Goal: Task Accomplishment & Management: Use online tool/utility

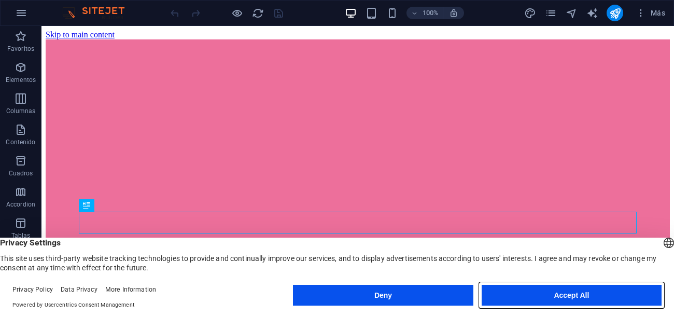
click at [589, 294] on button "Accept All" at bounding box center [571, 294] width 180 height 21
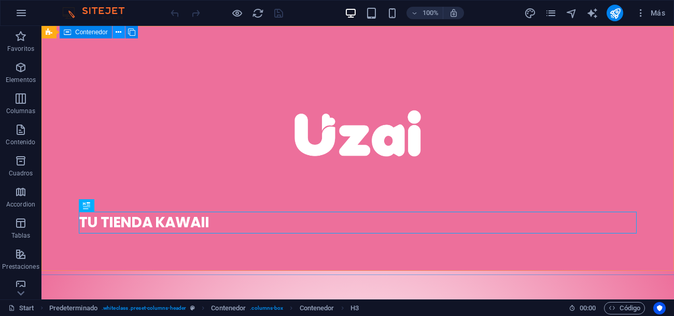
click at [120, 35] on icon at bounding box center [119, 32] width 6 height 11
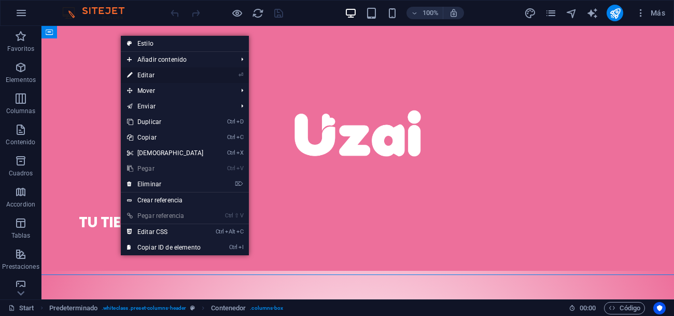
click at [144, 76] on link "⏎ Editar" at bounding box center [165, 75] width 89 height 16
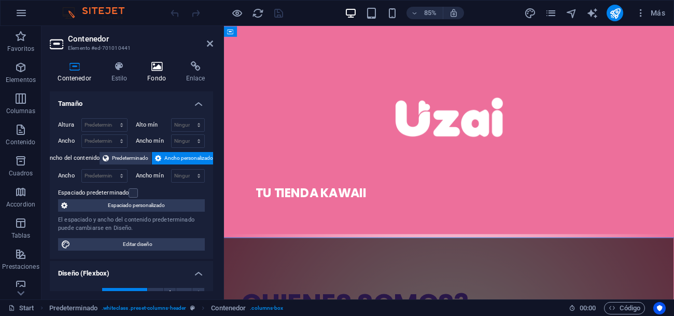
click at [152, 70] on icon at bounding box center [156, 66] width 35 height 10
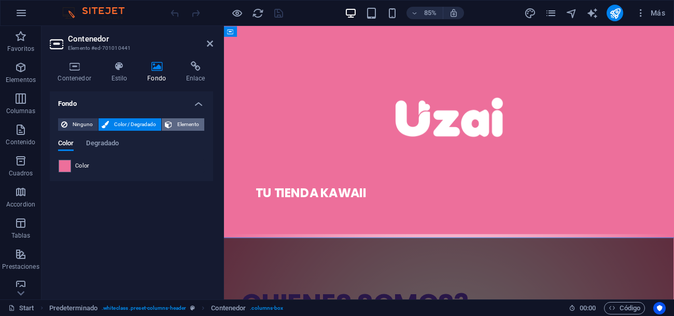
click at [185, 123] on span "Elemento" at bounding box center [188, 124] width 26 height 12
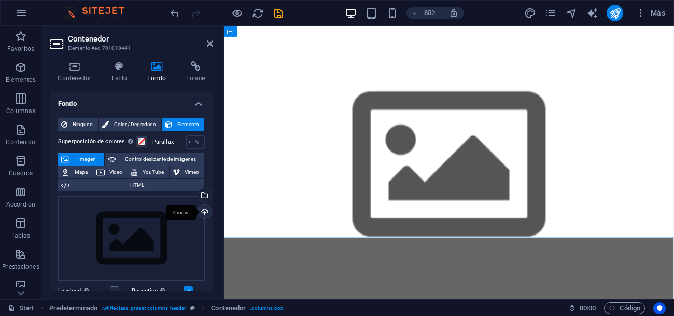
click at [199, 208] on div "Cargar" at bounding box center [204, 213] width 16 height 16
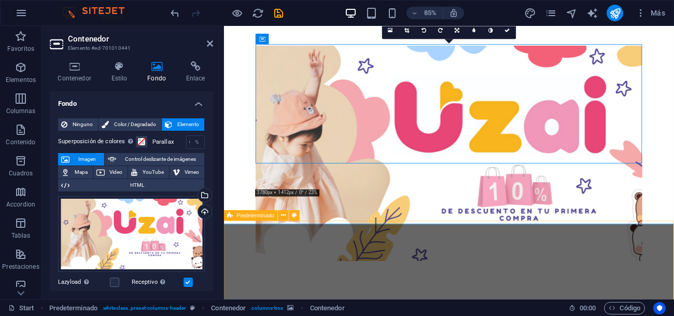
scroll to position [16, 0]
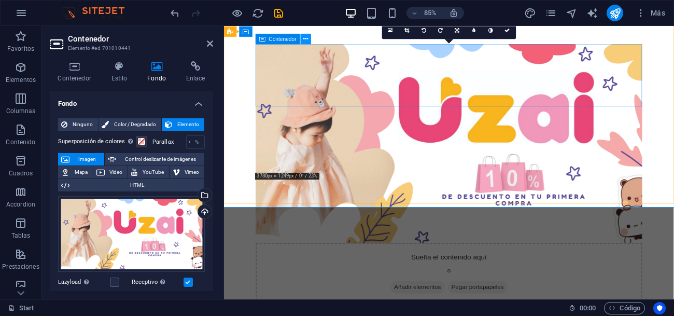
click at [305, 41] on icon at bounding box center [305, 38] width 5 height 9
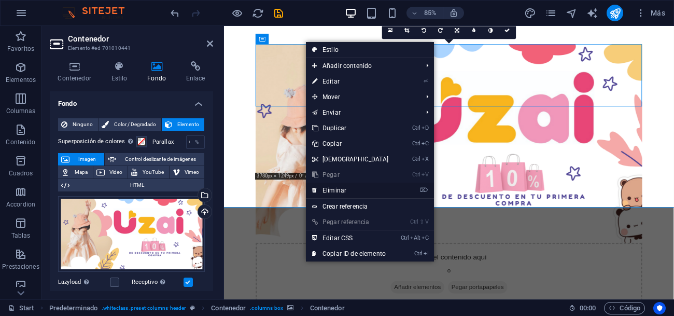
click at [346, 188] on link "⌦ Eliminar" at bounding box center [350, 190] width 89 height 16
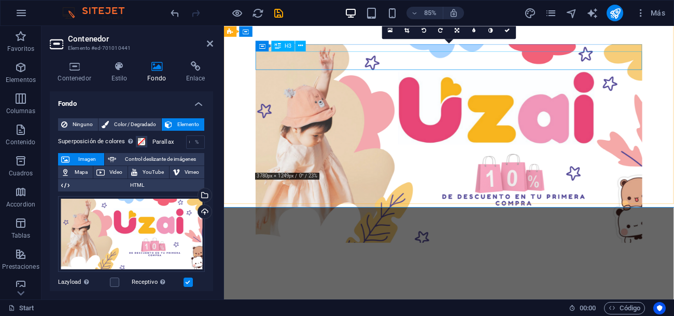
click at [339, 289] on div "TU TIENDA KAWAII" at bounding box center [488, 300] width 454 height 22
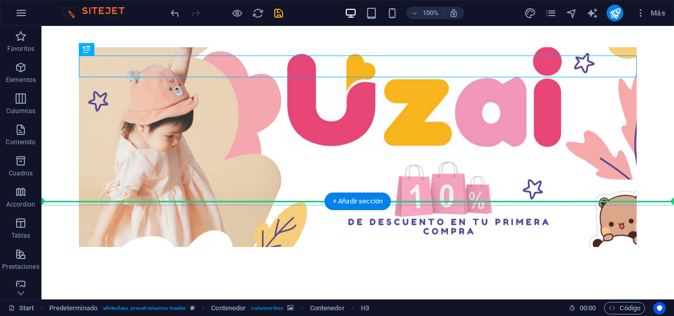
drag, startPoint x: 145, startPoint y: 65, endPoint x: 313, endPoint y: 89, distance: 170.1
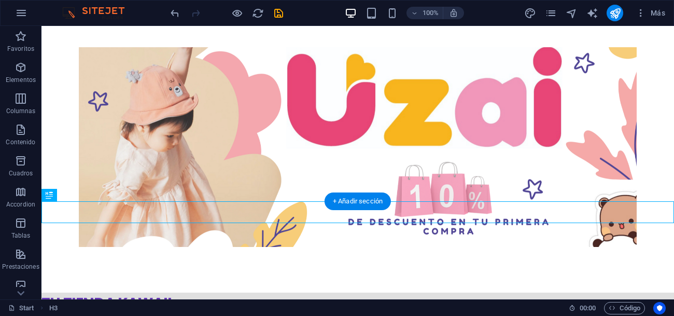
click at [170, 74] on figure at bounding box center [358, 146] width 558 height 199
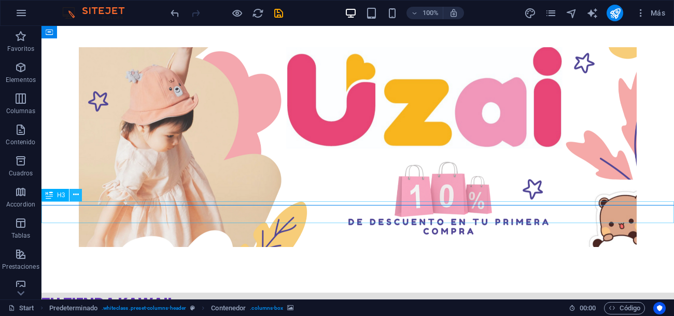
click at [75, 198] on icon at bounding box center [76, 194] width 6 height 11
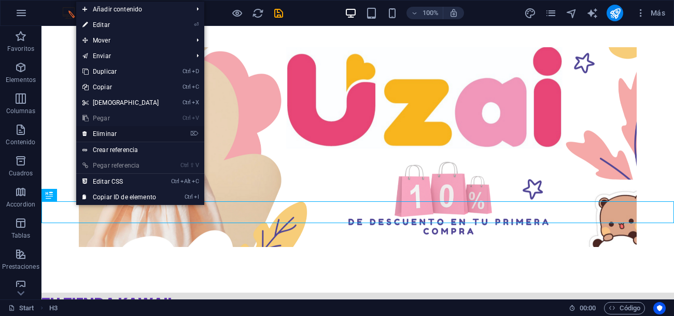
click at [116, 134] on link "⌦ Eliminar" at bounding box center [120, 134] width 89 height 16
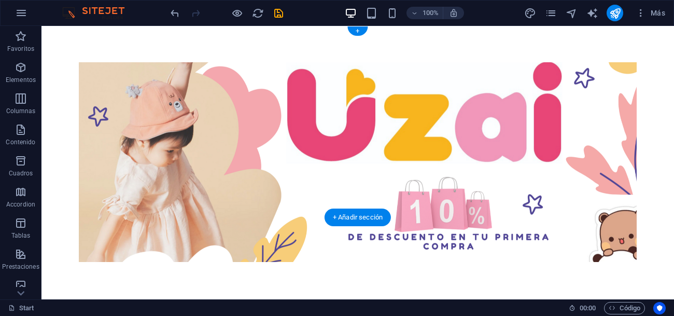
scroll to position [0, 0]
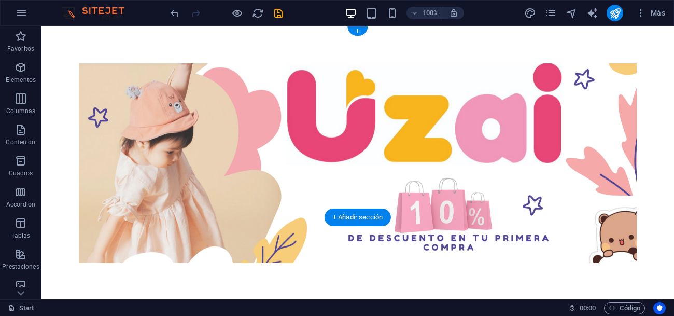
click at [89, 204] on figure at bounding box center [358, 162] width 558 height 199
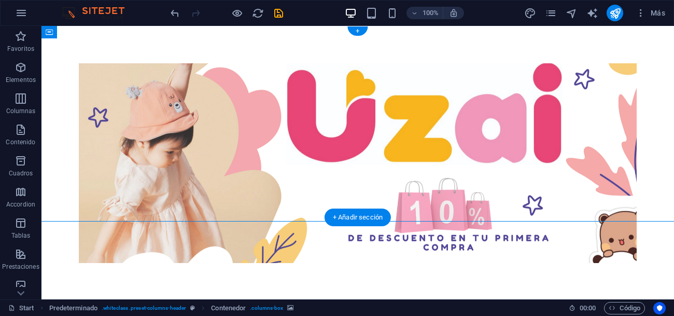
click at [196, 111] on figure at bounding box center [358, 162] width 558 height 199
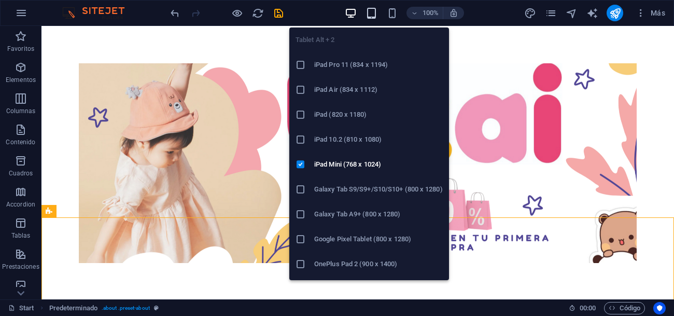
click at [373, 16] on icon "button" at bounding box center [371, 13] width 12 height 12
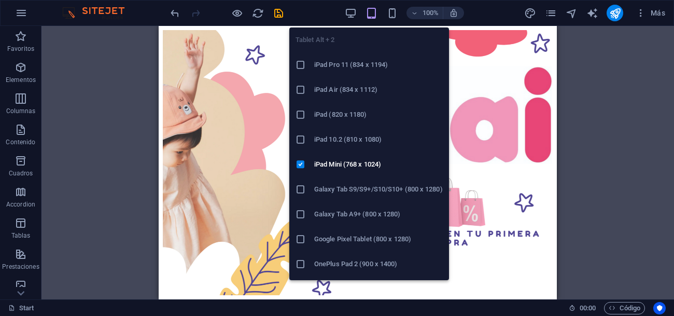
click at [369, 15] on icon "button" at bounding box center [371, 13] width 12 height 12
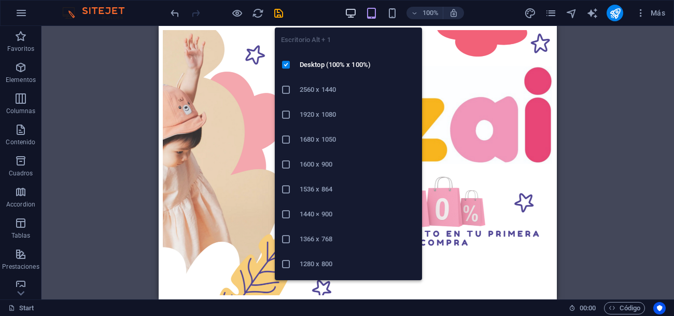
click at [351, 14] on icon "button" at bounding box center [351, 13] width 12 height 12
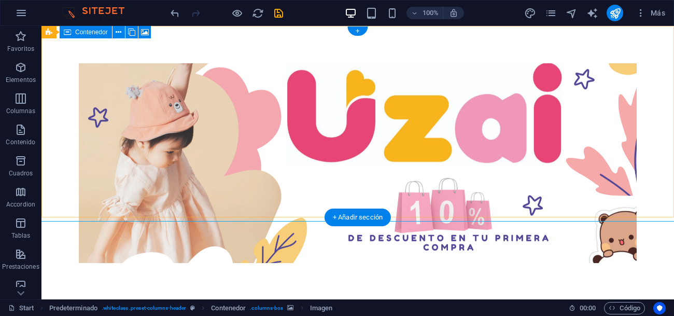
click at [79, 99] on figure at bounding box center [358, 162] width 558 height 199
click at [121, 30] on icon at bounding box center [119, 32] width 6 height 11
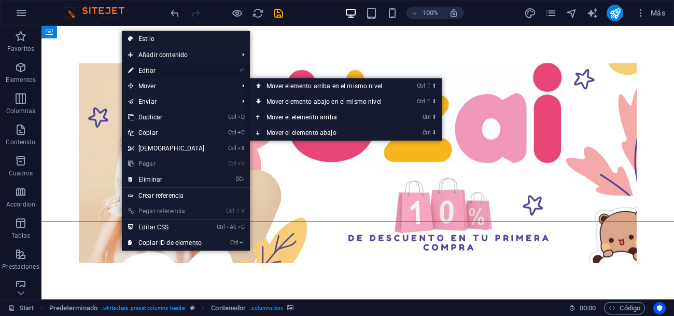
click at [169, 75] on link "⏎ Editar" at bounding box center [166, 71] width 89 height 16
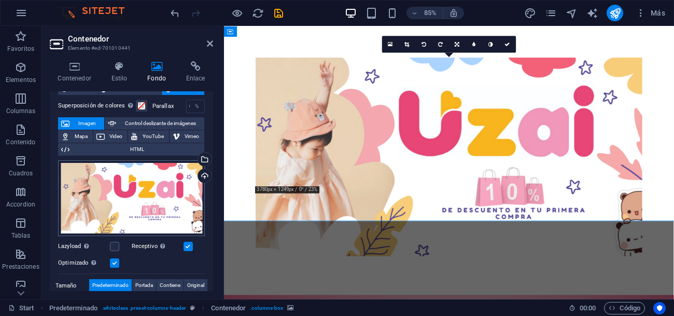
scroll to position [37, 0]
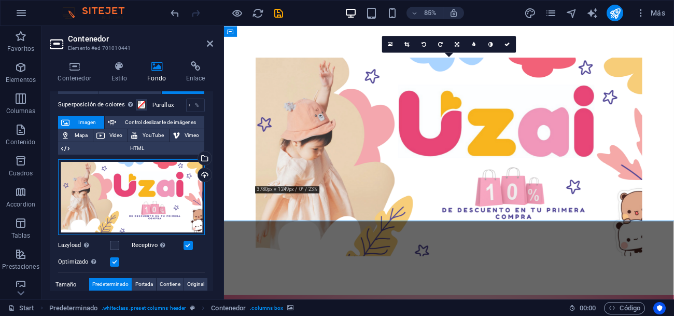
click at [165, 188] on div "Arrastra archivos aquí, haz clic para escoger archivos o selecciona archivos de…" at bounding box center [131, 197] width 147 height 76
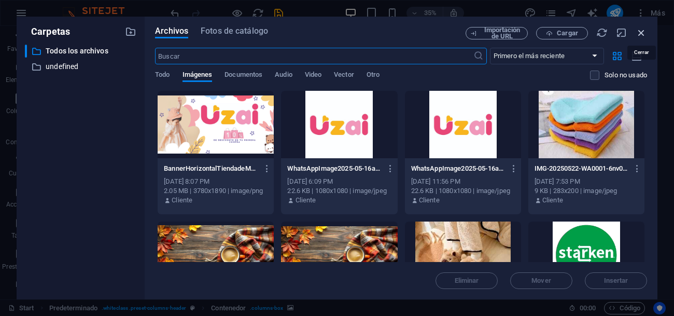
click at [644, 35] on icon "button" at bounding box center [640, 32] width 11 height 11
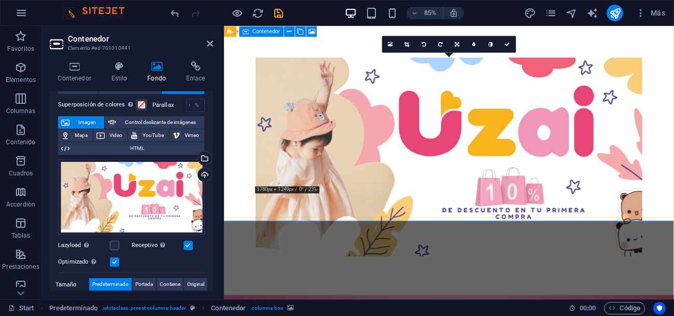
click at [286, 183] on figure at bounding box center [488, 179] width 454 height 233
click at [207, 45] on icon at bounding box center [210, 43] width 6 height 8
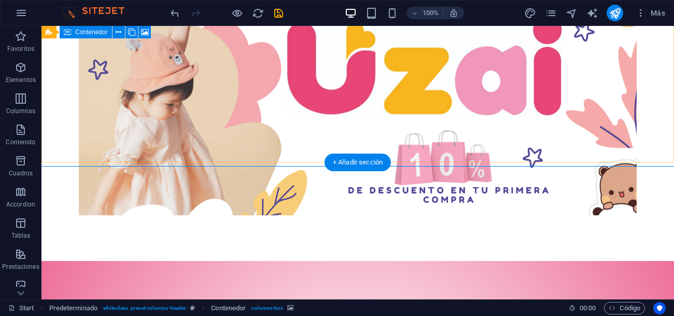
scroll to position [41, 0]
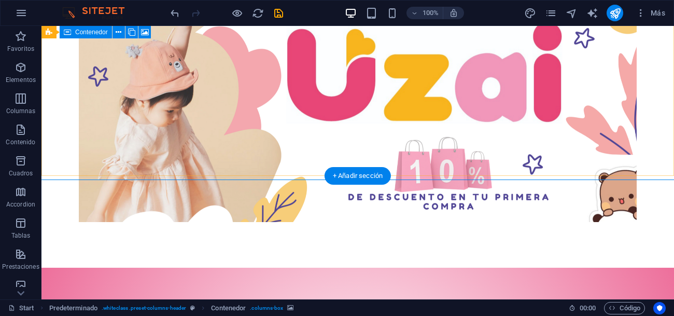
click at [133, 91] on figure at bounding box center [358, 121] width 558 height 199
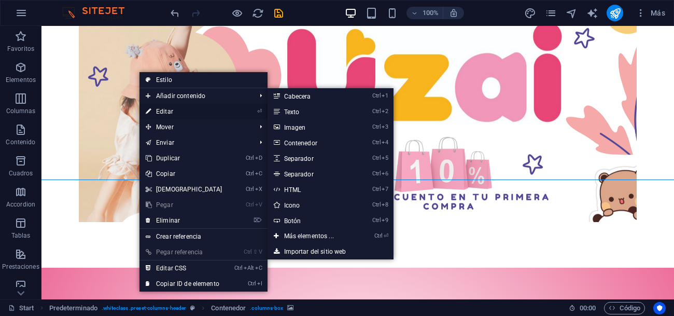
click at [163, 109] on link "⏎ Editar" at bounding box center [183, 112] width 89 height 16
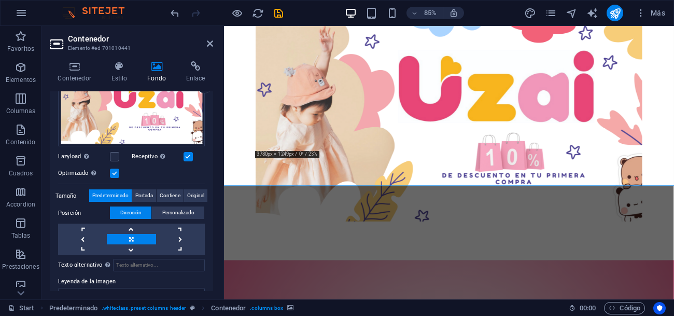
scroll to position [132, 0]
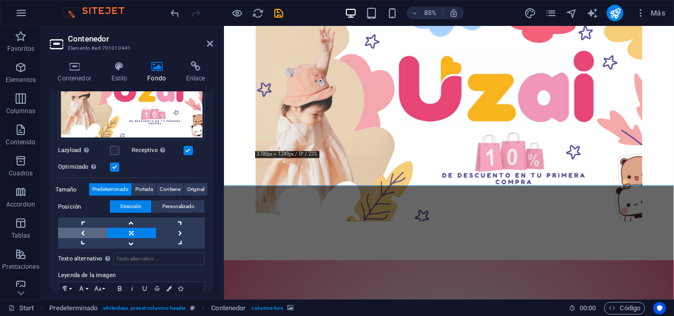
click at [84, 232] on link at bounding box center [82, 232] width 49 height 10
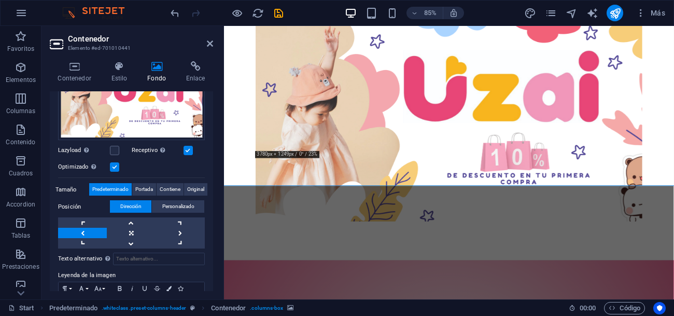
click at [84, 232] on link at bounding box center [82, 232] width 49 height 10
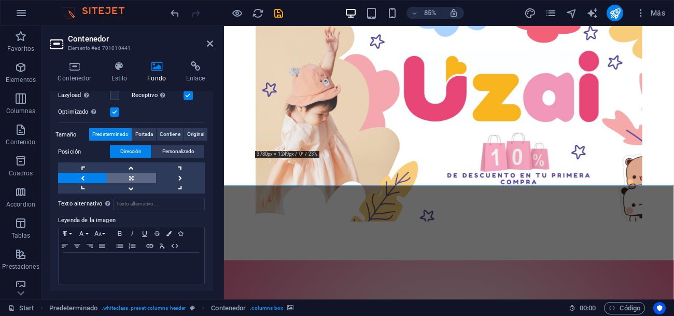
click at [128, 179] on link at bounding box center [131, 178] width 49 height 10
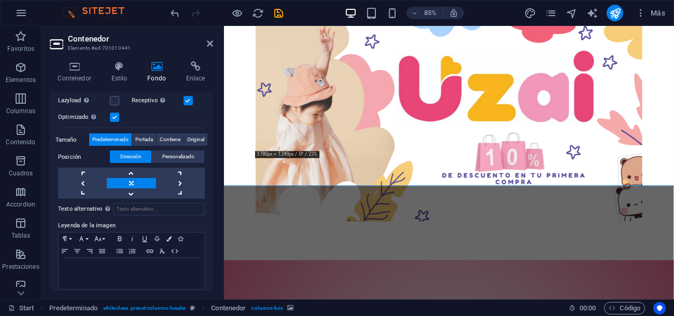
scroll to position [170, 0]
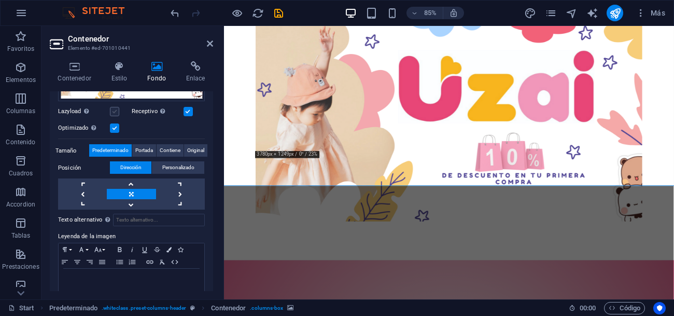
click at [114, 108] on label at bounding box center [114, 111] width 9 height 9
click at [0, 0] on input "Lazyload La carga de imágenes tras la carga de la página mejora la velocidad de…" at bounding box center [0, 0] width 0 height 0
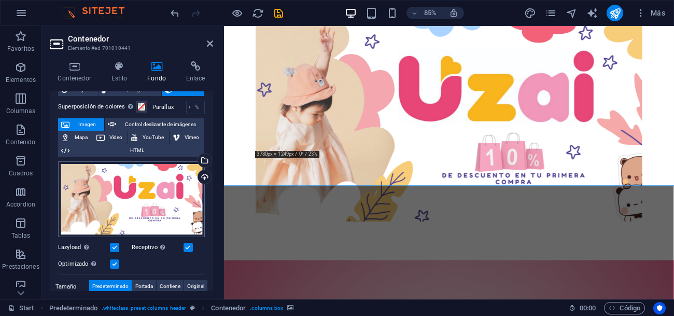
scroll to position [20, 0]
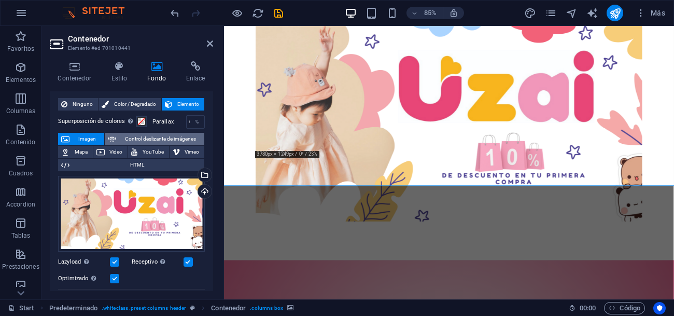
click at [142, 141] on span "Control deslizante de imágenes" at bounding box center [160, 139] width 82 height 12
select select "ms"
select select "s"
select select "progressive"
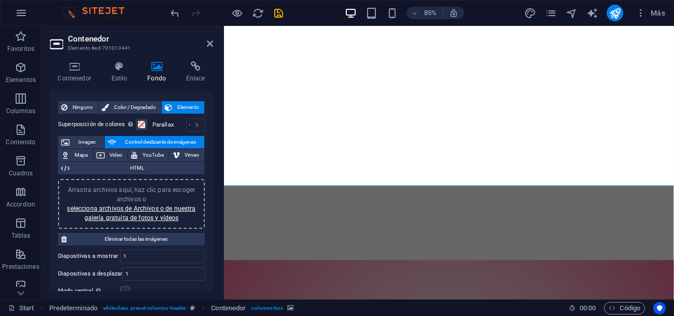
scroll to position [4, 0]
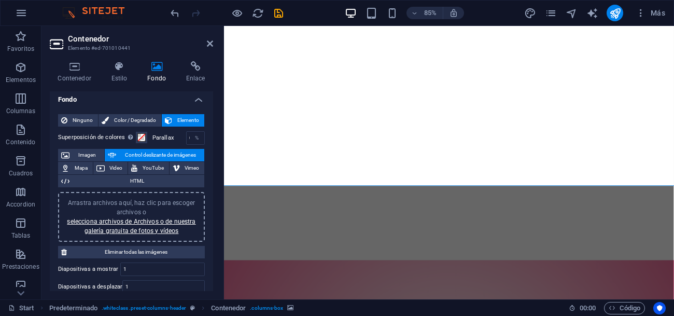
click at [183, 124] on span "Elemento" at bounding box center [188, 120] width 26 height 12
click at [183, 122] on span "Elemento" at bounding box center [188, 120] width 26 height 12
click at [89, 151] on span "Imagen" at bounding box center [87, 155] width 28 height 12
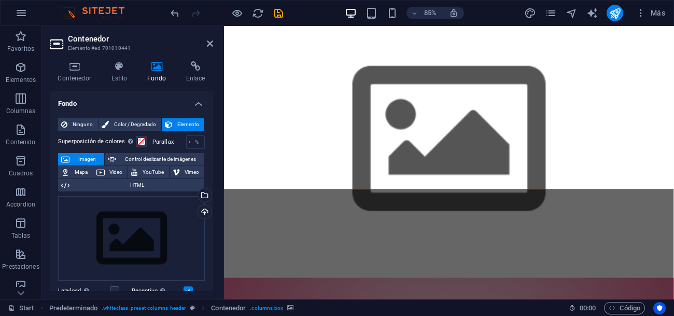
scroll to position [0, 0]
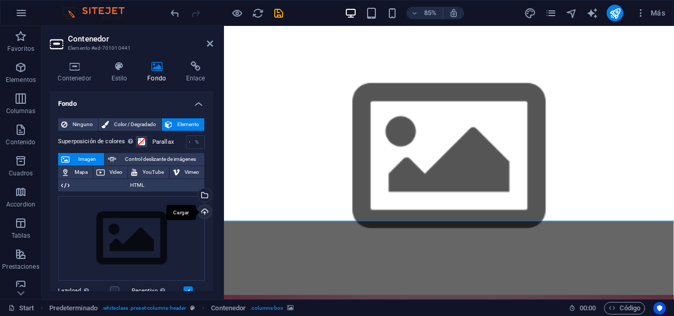
click at [205, 210] on div "Cargar" at bounding box center [204, 213] width 16 height 16
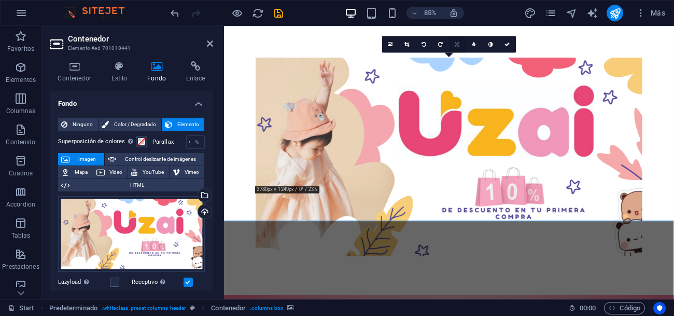
click at [461, 42] on link at bounding box center [457, 44] width 17 height 17
click at [440, 46] on link at bounding box center [440, 44] width 17 height 17
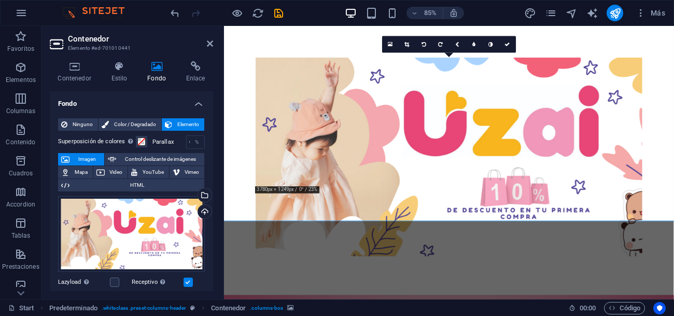
click at [440, 46] on link at bounding box center [440, 44] width 17 height 17
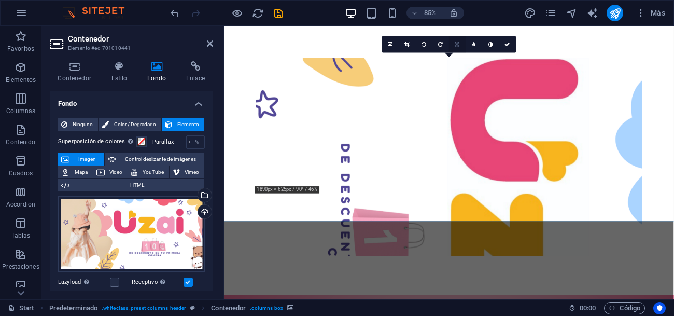
click at [458, 42] on icon at bounding box center [457, 43] width 5 height 5
click at [472, 46] on icon at bounding box center [474, 43] width 4 height 5
click at [382, 125] on figure at bounding box center [488, 179] width 454 height 233
click at [209, 47] on icon at bounding box center [210, 43] width 6 height 8
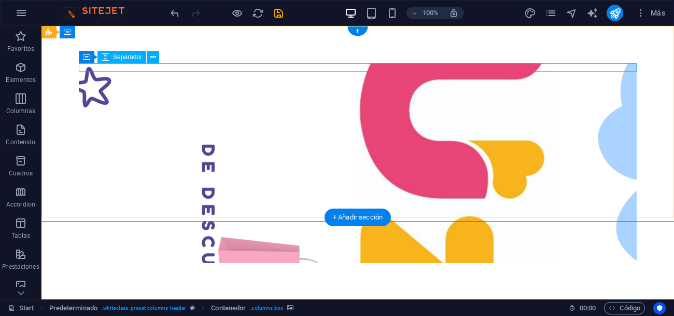
drag, startPoint x: 251, startPoint y: 73, endPoint x: 272, endPoint y: 40, distance: 38.5
click at [272, 63] on figure at bounding box center [358, 162] width 558 height 199
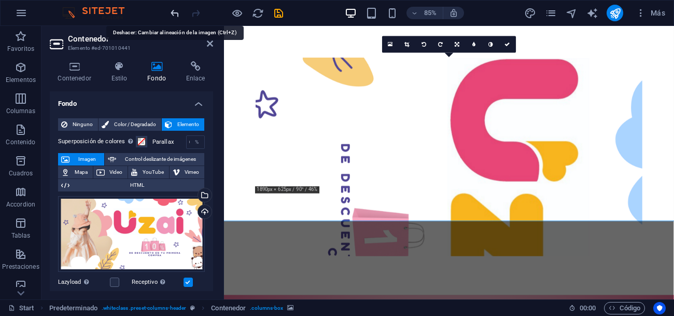
click at [177, 15] on icon "undo" at bounding box center [175, 13] width 12 height 12
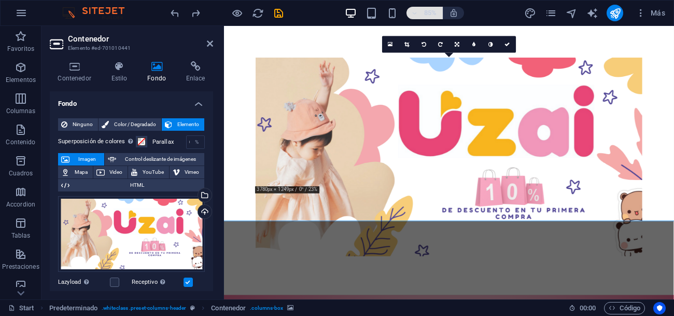
click at [412, 13] on icon "button" at bounding box center [413, 13] width 7 height 7
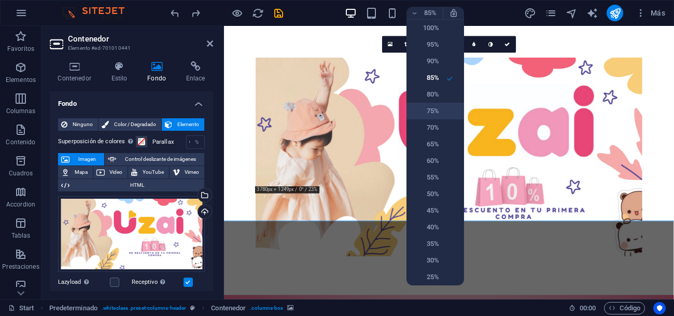
click at [433, 115] on h6 "75%" at bounding box center [425, 111] width 26 height 12
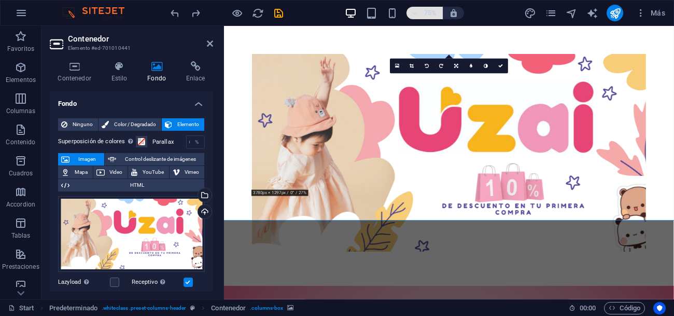
click at [416, 14] on icon "button" at bounding box center [413, 13] width 7 height 7
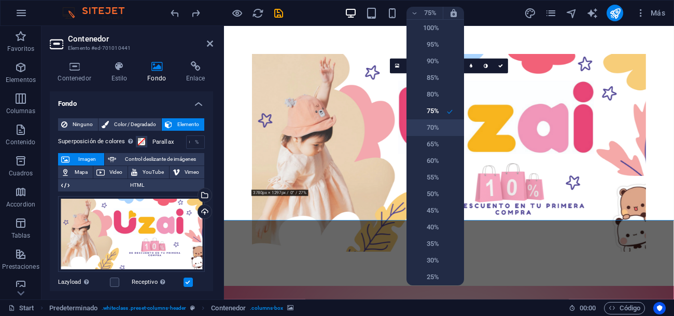
click at [432, 130] on h6 "70%" at bounding box center [425, 127] width 26 height 12
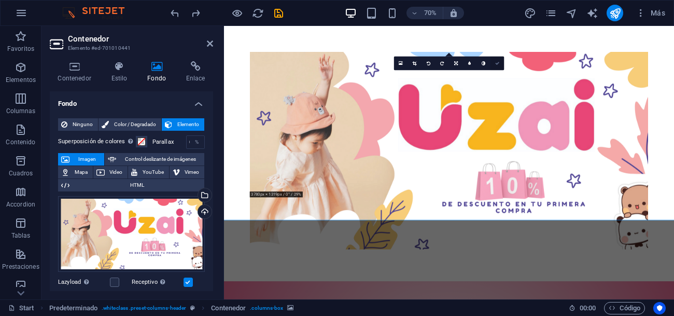
click at [498, 63] on icon at bounding box center [497, 63] width 4 height 4
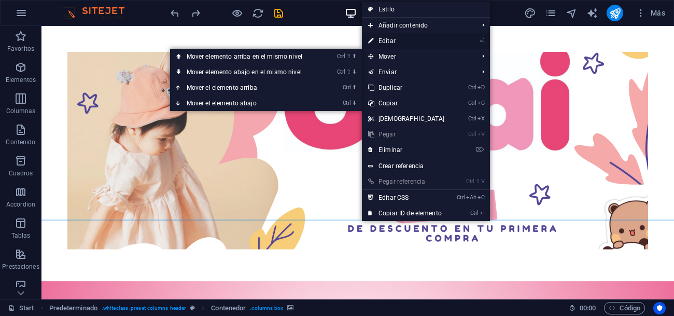
click at [398, 45] on link "⏎ Editar" at bounding box center [406, 41] width 89 height 16
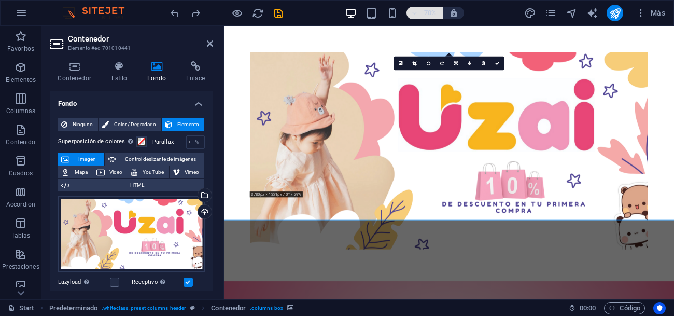
click at [416, 13] on icon "button" at bounding box center [413, 13] width 7 height 7
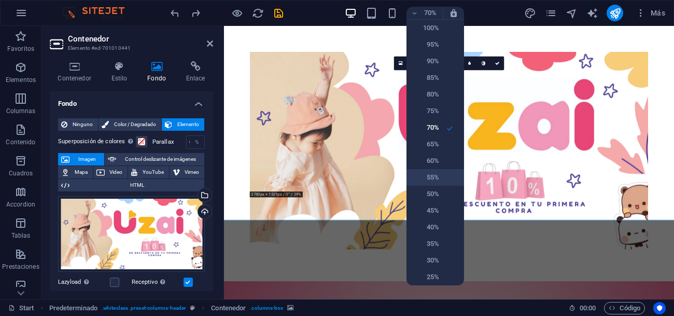
click at [430, 174] on h6 "55%" at bounding box center [425, 177] width 26 height 12
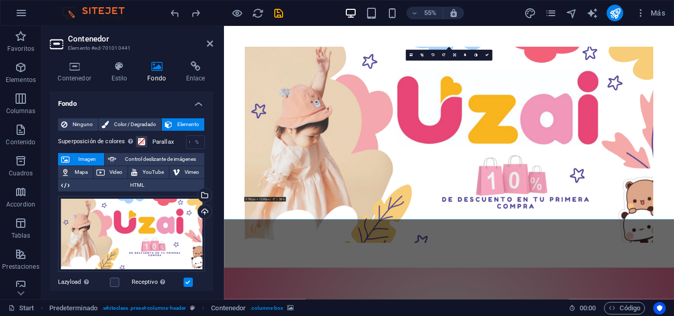
click at [321, 291] on figure at bounding box center [632, 241] width 743 height 356
click at [423, 11] on h6 "55%" at bounding box center [430, 13] width 17 height 12
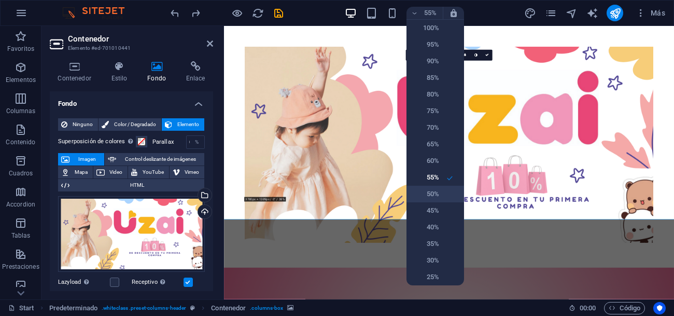
click at [433, 193] on h6 "50%" at bounding box center [425, 194] width 26 height 12
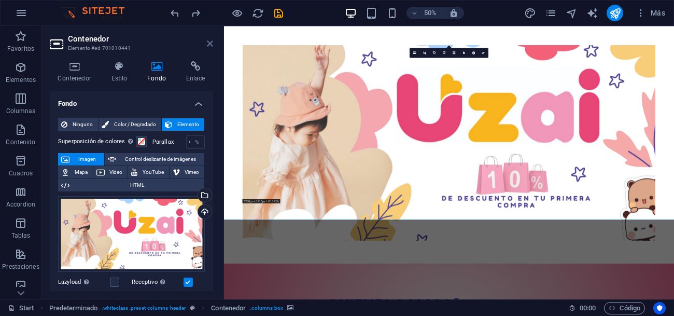
click at [210, 42] on icon at bounding box center [210, 43] width 6 height 8
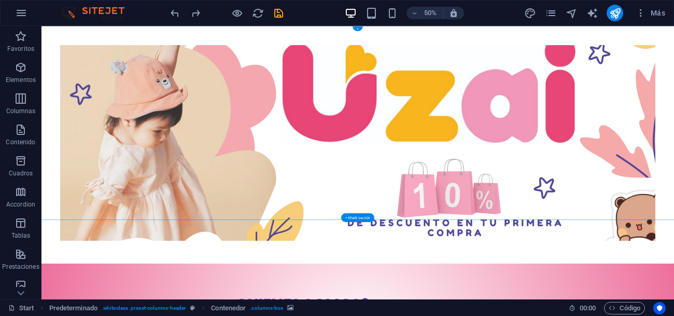
click at [593, 214] on figure at bounding box center [674, 258] width 1190 height 391
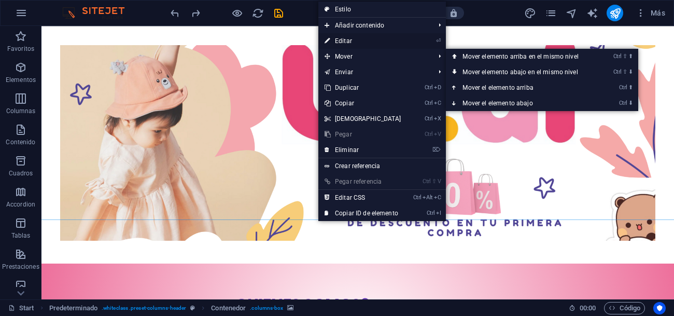
click at [353, 44] on link "⏎ Editar" at bounding box center [362, 41] width 89 height 16
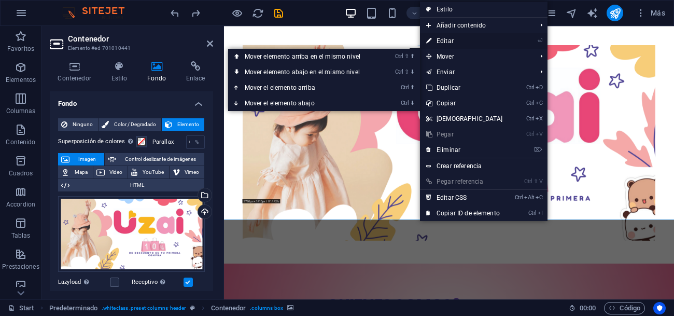
click at [458, 43] on link "⏎ Editar" at bounding box center [464, 41] width 89 height 16
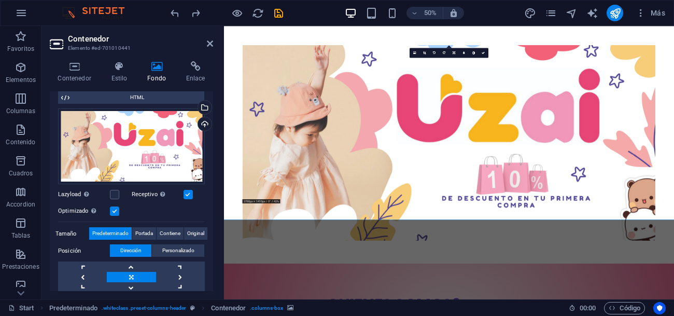
scroll to position [109, 0]
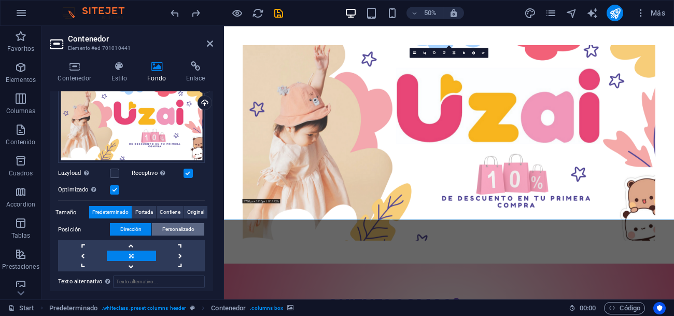
click at [169, 231] on span "Personalizado" at bounding box center [178, 229] width 32 height 12
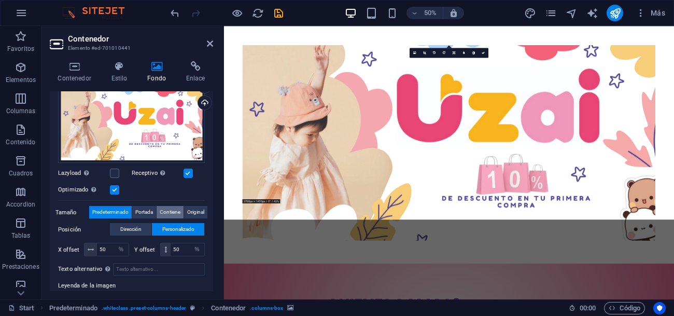
click at [170, 213] on span "Contiene" at bounding box center [170, 212] width 21 height 12
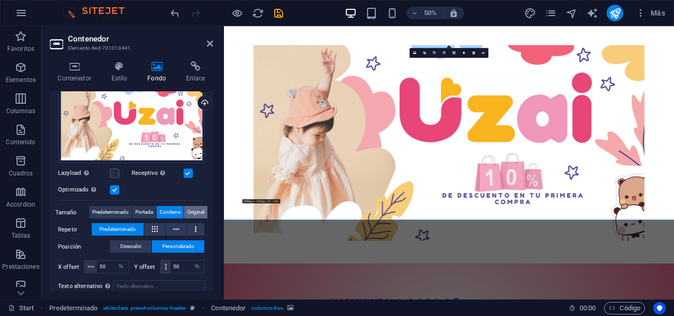
click at [200, 212] on span "Original" at bounding box center [195, 212] width 17 height 12
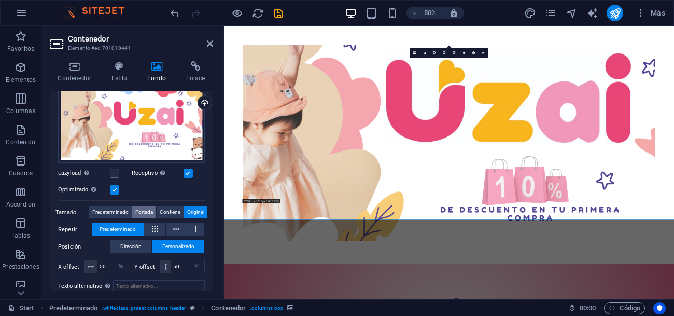
click at [141, 212] on span "Portada" at bounding box center [144, 212] width 18 height 12
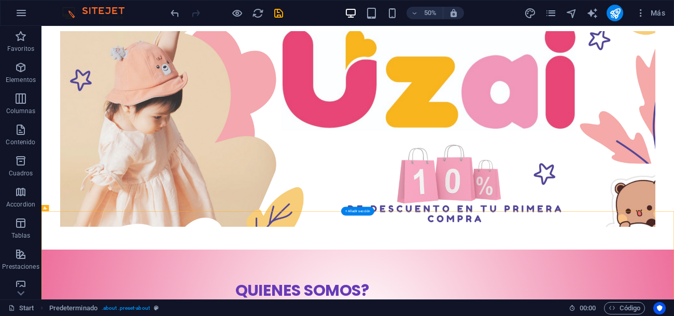
scroll to position [32, 0]
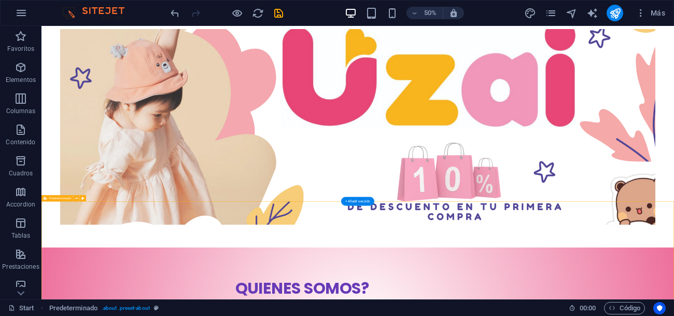
drag, startPoint x: 402, startPoint y: 227, endPoint x: 687, endPoint y: 413, distance: 340.0
click at [362, 199] on div "+ Añadir sección" at bounding box center [357, 200] width 33 height 9
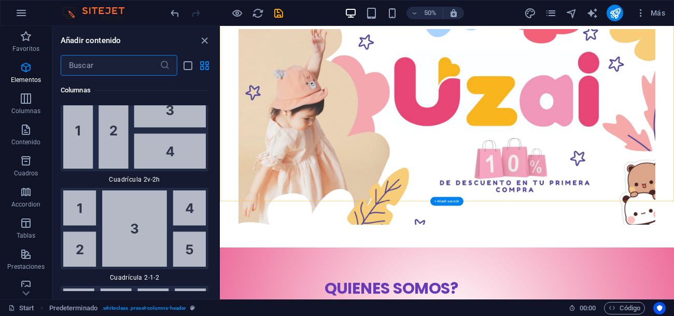
scroll to position [3515, 0]
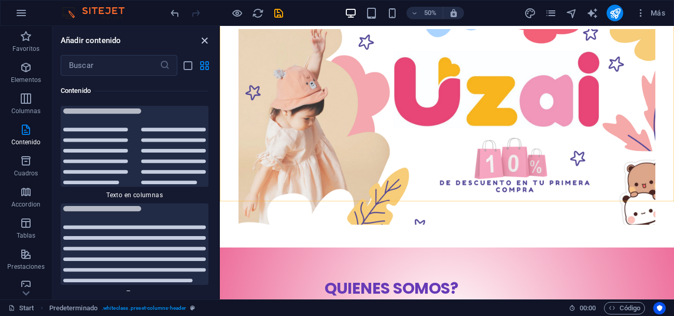
click at [203, 46] on icon "close panel" at bounding box center [204, 41] width 12 height 12
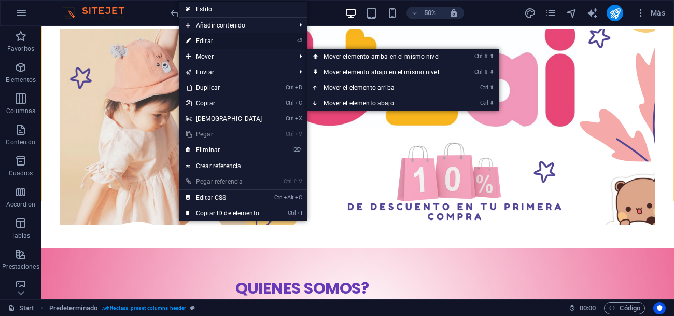
click at [224, 36] on link "⏎ Editar" at bounding box center [223, 41] width 89 height 16
select select "vh"
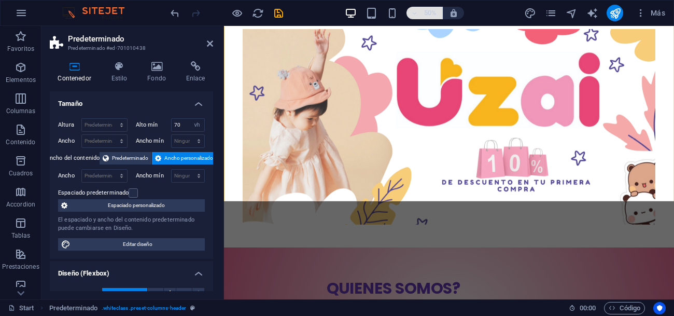
click at [420, 13] on span "50%" at bounding box center [424, 13] width 28 height 12
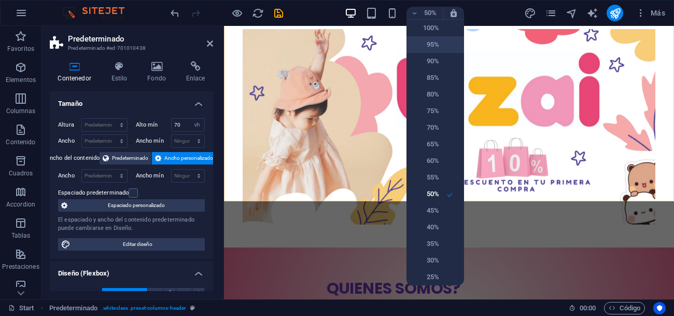
click at [432, 45] on h6 "95%" at bounding box center [425, 44] width 26 height 12
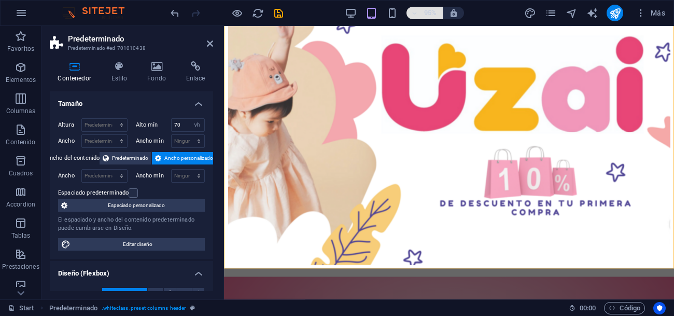
click at [425, 18] on h6 "95%" at bounding box center [430, 13] width 17 height 12
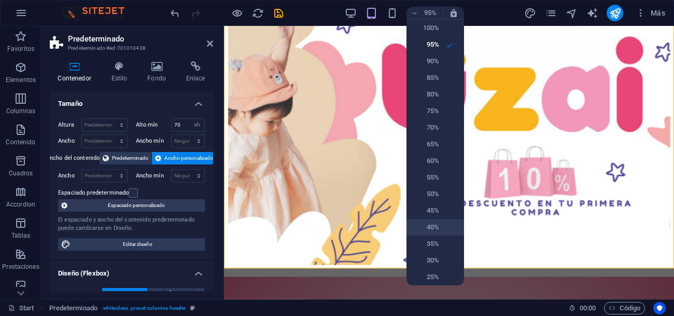
click at [430, 223] on h6 "40%" at bounding box center [425, 227] width 26 height 12
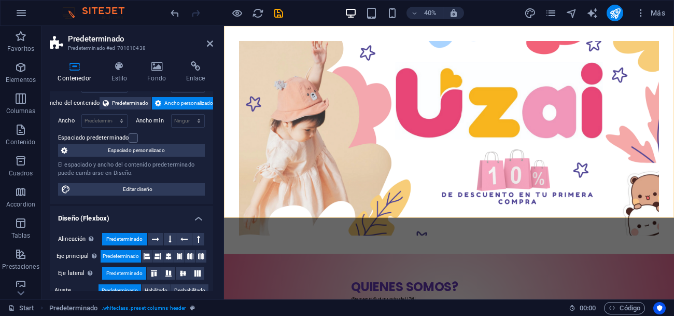
scroll to position [142, 0]
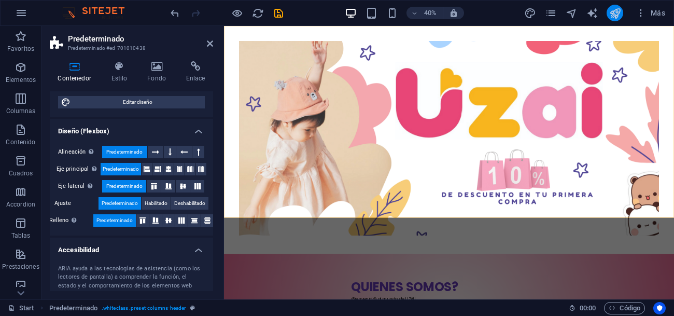
click at [621, 13] on button "publish" at bounding box center [614, 13] width 17 height 17
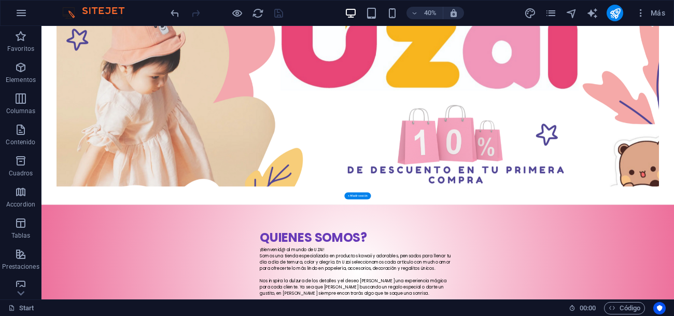
scroll to position [132, 0]
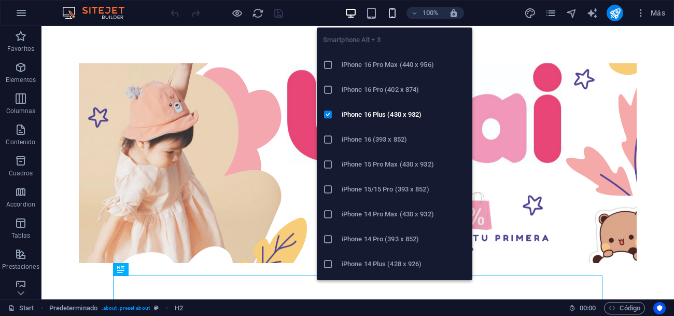
click at [393, 9] on icon "button" at bounding box center [392, 13] width 12 height 12
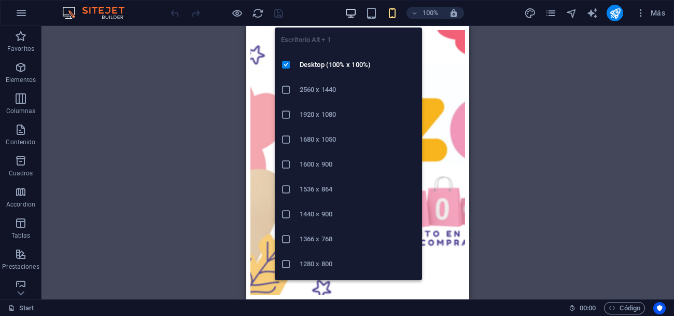
click at [344, 11] on div "100% Más" at bounding box center [418, 13] width 501 height 17
click at [349, 15] on icon "button" at bounding box center [351, 13] width 12 height 12
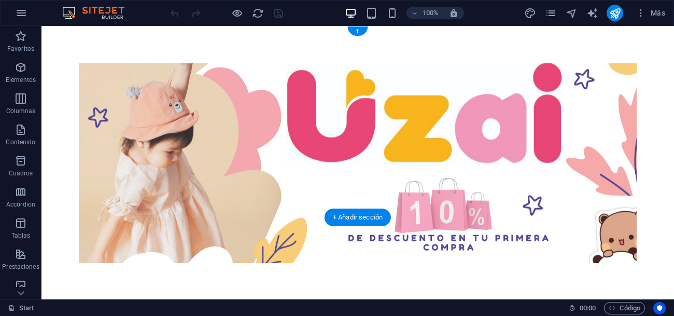
click at [172, 91] on figure at bounding box center [358, 162] width 558 height 199
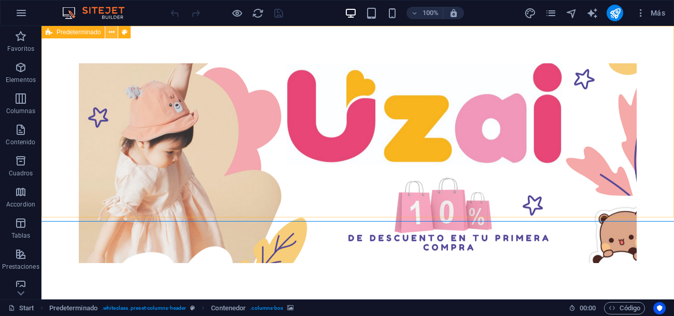
click at [108, 34] on button at bounding box center [111, 32] width 12 height 12
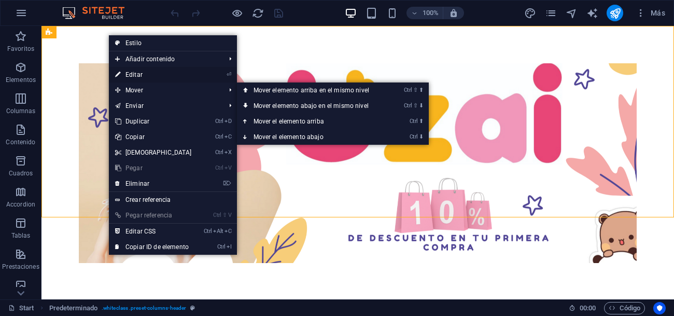
click at [155, 73] on link "⏎ Editar" at bounding box center [153, 75] width 89 height 16
select select "vh"
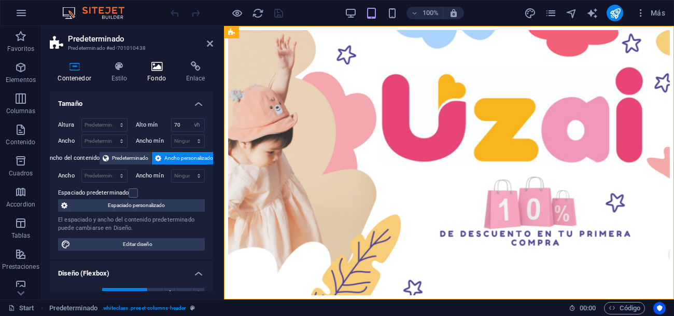
click at [162, 63] on icon at bounding box center [156, 66] width 35 height 10
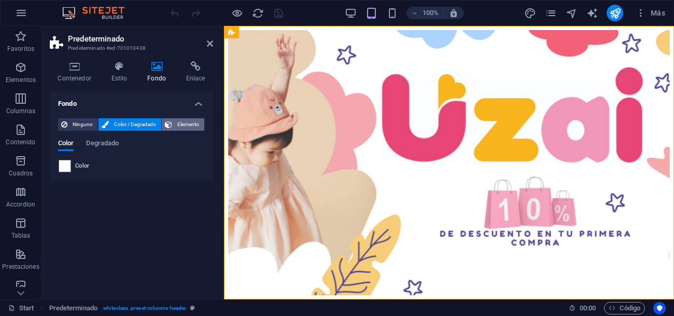
click at [182, 127] on span "Elemento" at bounding box center [188, 124] width 26 height 12
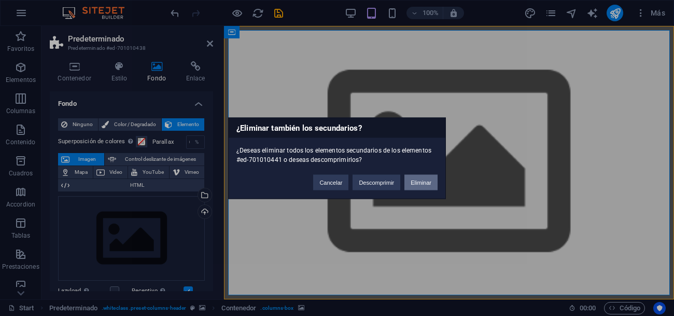
click at [430, 182] on button "Eliminar" at bounding box center [420, 182] width 33 height 16
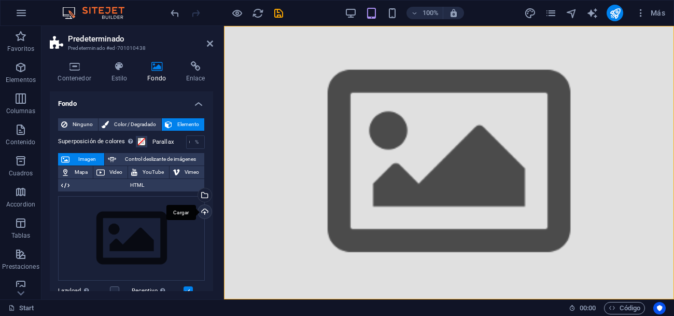
click at [203, 211] on div "Cargar" at bounding box center [204, 213] width 16 height 16
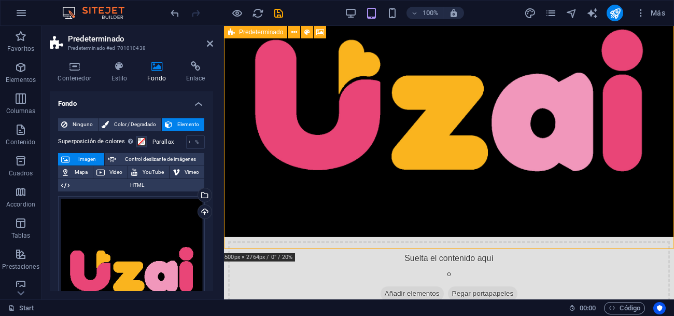
scroll to position [50, 0]
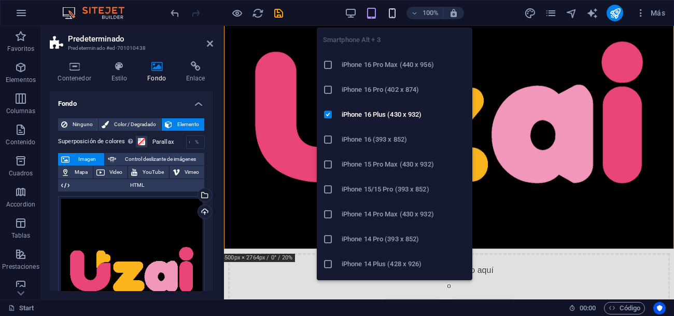
click at [394, 13] on icon "button" at bounding box center [392, 13] width 12 height 12
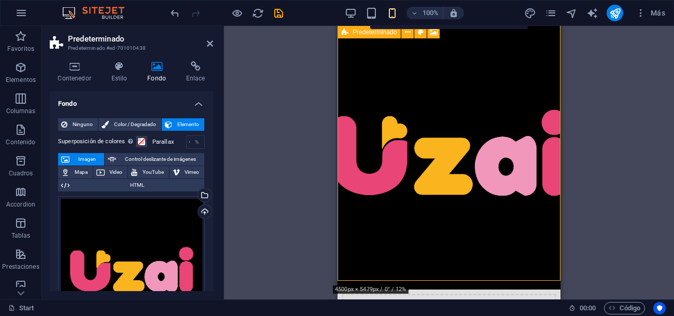
scroll to position [0, 0]
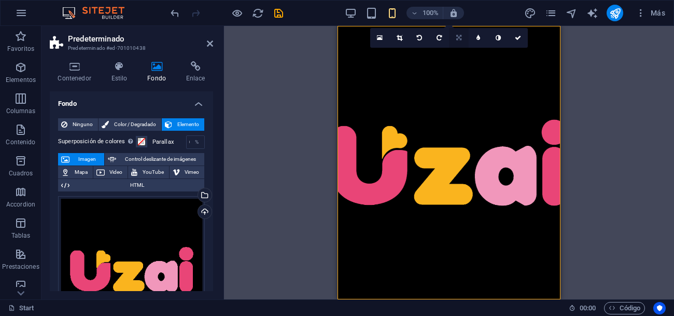
click at [460, 38] on icon at bounding box center [458, 38] width 5 height 6
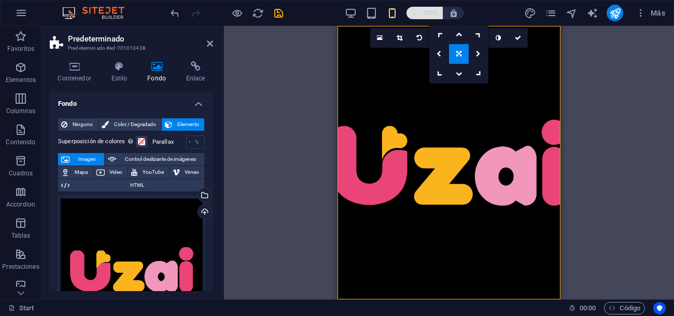
click at [416, 13] on icon "button" at bounding box center [413, 13] width 7 height 7
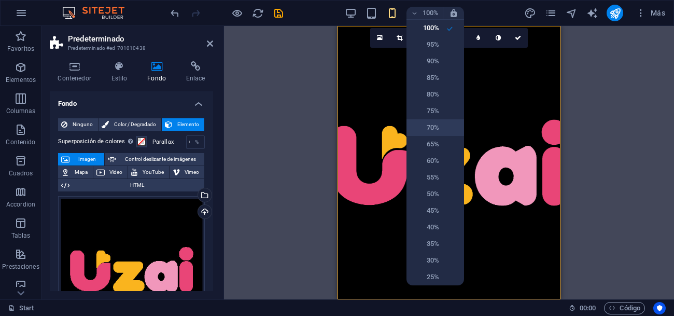
click at [432, 126] on h6 "70%" at bounding box center [425, 127] width 26 height 12
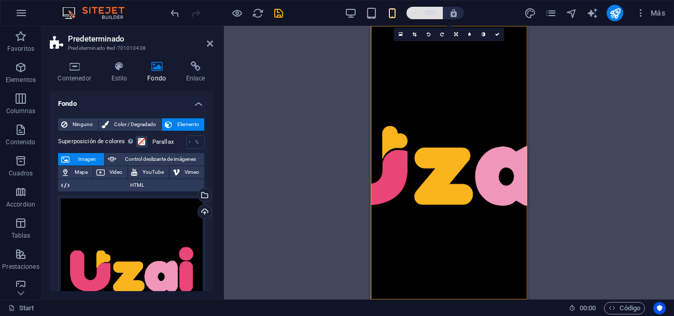
click at [412, 13] on icon "button" at bounding box center [413, 13] width 7 height 7
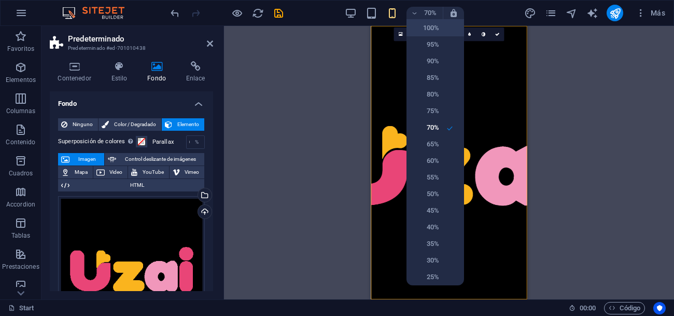
click at [424, 27] on h6 "100%" at bounding box center [425, 28] width 26 height 12
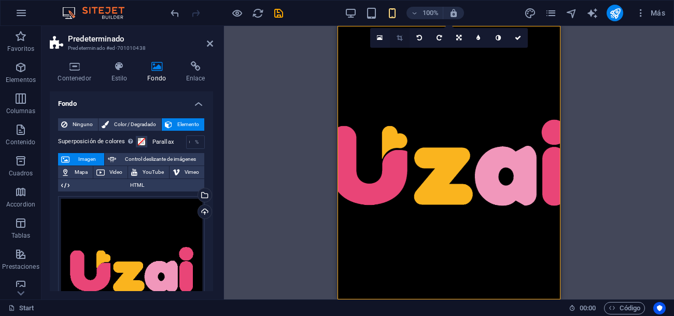
click at [402, 36] on icon at bounding box center [399, 38] width 6 height 6
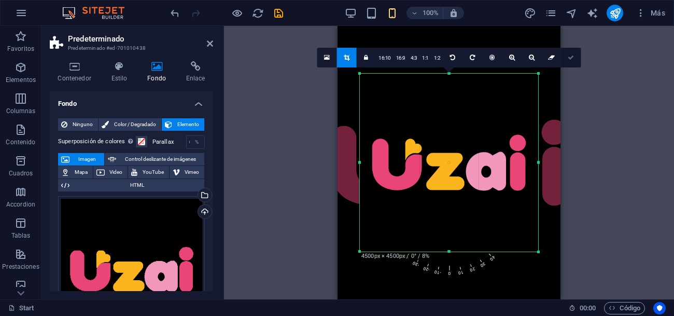
click at [572, 59] on icon at bounding box center [570, 57] width 6 height 6
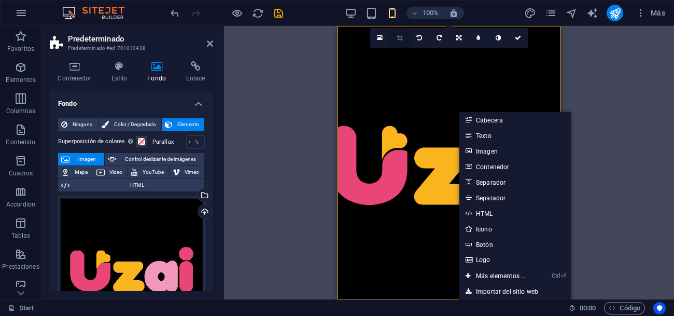
click at [396, 38] on icon at bounding box center [399, 38] width 6 height 6
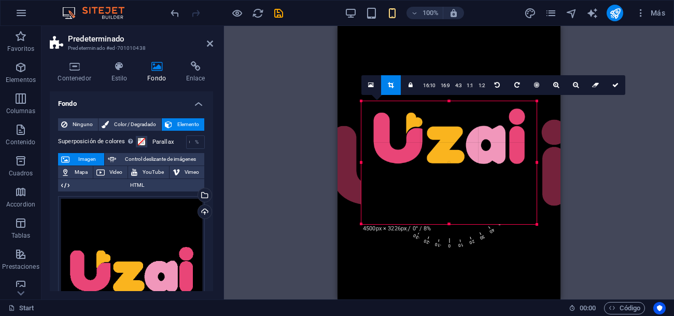
drag, startPoint x: 537, startPoint y: 75, endPoint x: 534, endPoint y: 127, distance: 52.4
click at [534, 127] on div "180 170 160 150 140 130 120 110 100 90 80 70 60 50 40 30 20 10 0 -10 -20 -30 -4…" at bounding box center [448, 162] width 175 height 123
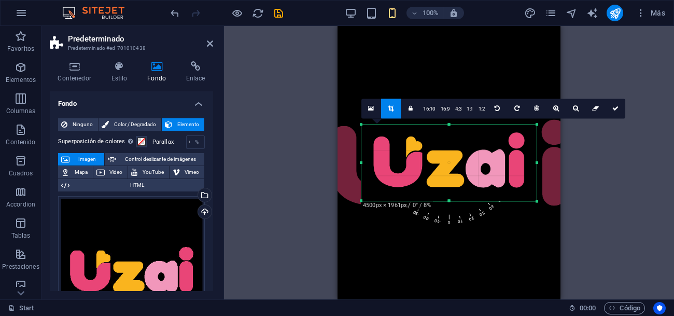
drag, startPoint x: 449, startPoint y: 225, endPoint x: 452, endPoint y: 179, distance: 46.7
click at [452, 179] on div "180 170 160 150 140 130 120 110 100 90 80 70 60 50 40 30 20 10 0 -10 -20 -30 -4…" at bounding box center [448, 162] width 175 height 76
click at [613, 110] on icon at bounding box center [615, 108] width 6 height 6
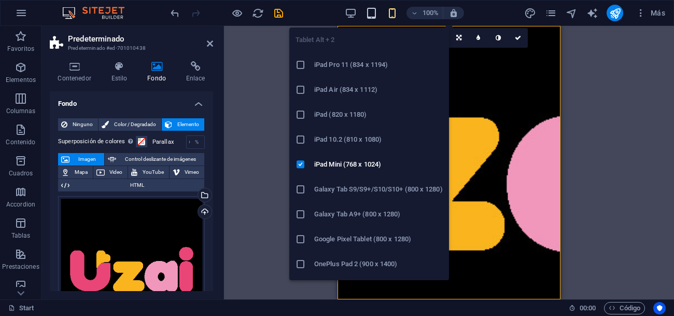
click at [368, 13] on icon "button" at bounding box center [371, 13] width 12 height 12
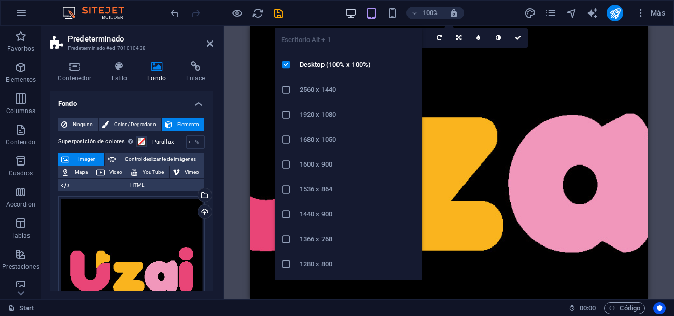
click at [353, 14] on icon "button" at bounding box center [351, 13] width 12 height 12
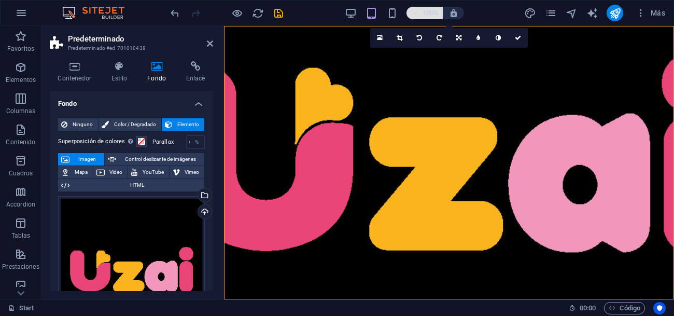
click at [416, 16] on icon "button" at bounding box center [413, 13] width 7 height 7
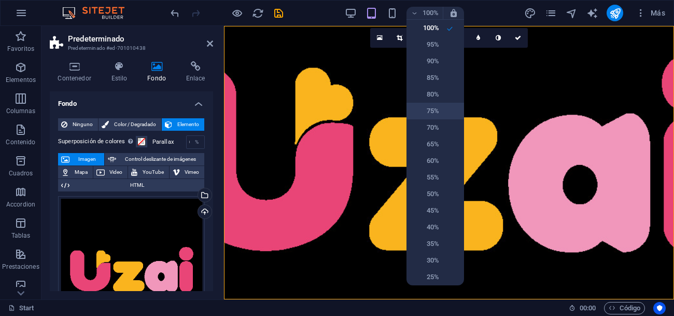
click at [425, 109] on h6 "75%" at bounding box center [425, 111] width 26 height 12
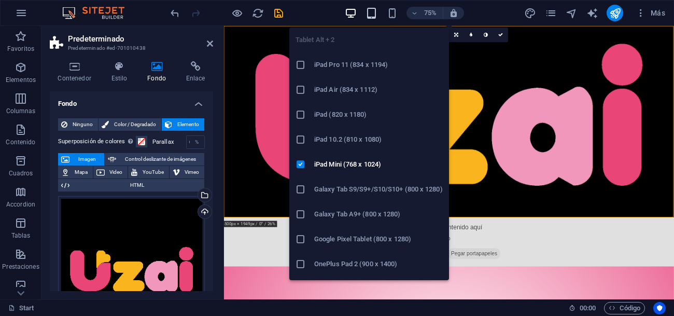
click at [373, 14] on icon "button" at bounding box center [371, 13] width 12 height 12
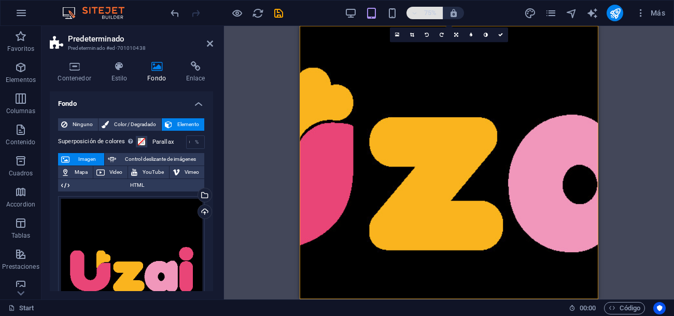
click at [432, 10] on h6 "75%" at bounding box center [430, 13] width 17 height 12
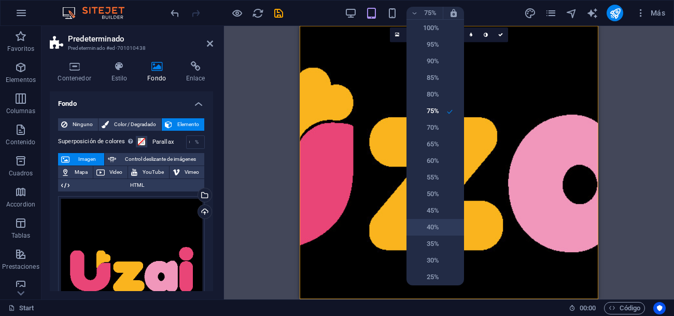
click at [434, 230] on h6 "40%" at bounding box center [425, 227] width 26 height 12
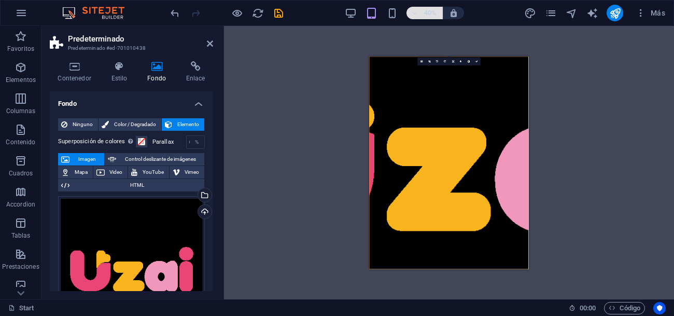
click at [430, 13] on h6 "40%" at bounding box center [430, 13] width 17 height 12
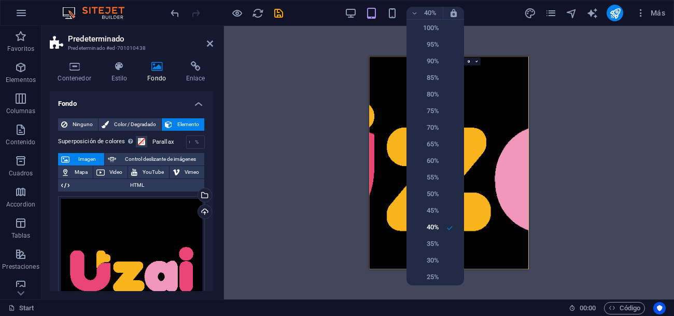
click at [392, 10] on div at bounding box center [337, 158] width 674 height 316
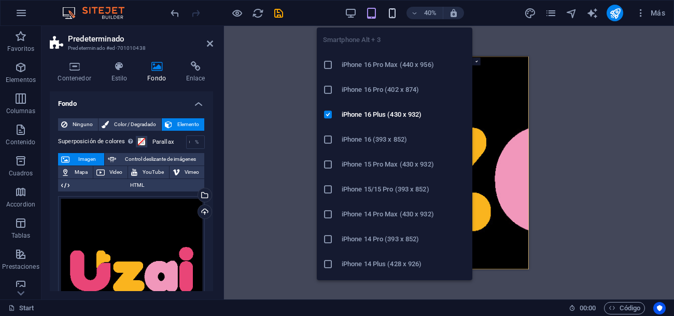
click at [391, 12] on icon "button" at bounding box center [392, 13] width 12 height 12
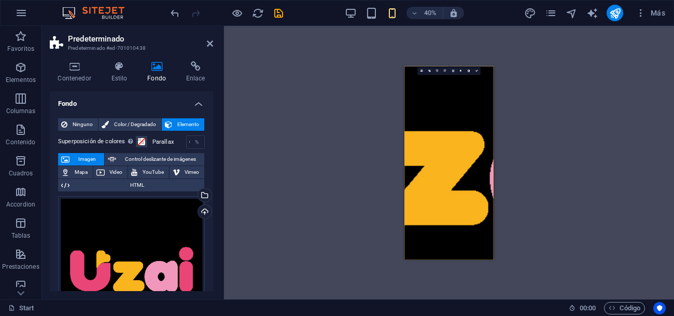
click at [593, 122] on div "Arrastra aquí para reemplazar el contenido existente. Si quieres crear un eleme…" at bounding box center [449, 162] width 450 height 273
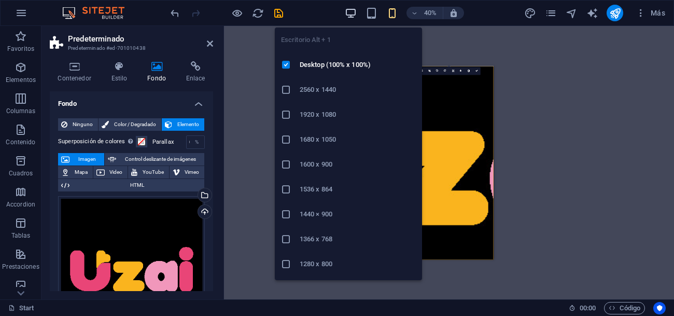
click at [350, 11] on icon "button" at bounding box center [351, 13] width 12 height 12
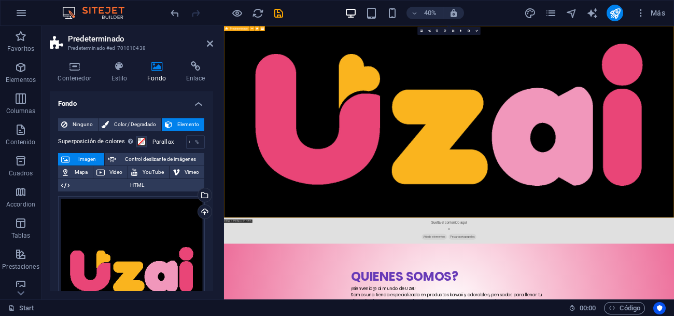
click at [477, 32] on link at bounding box center [477, 31] width 8 height 8
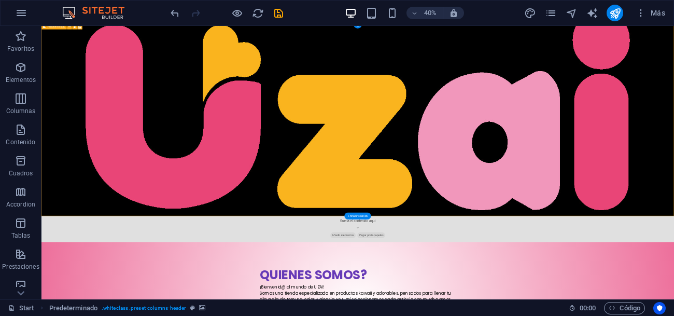
scroll to position [4, 0]
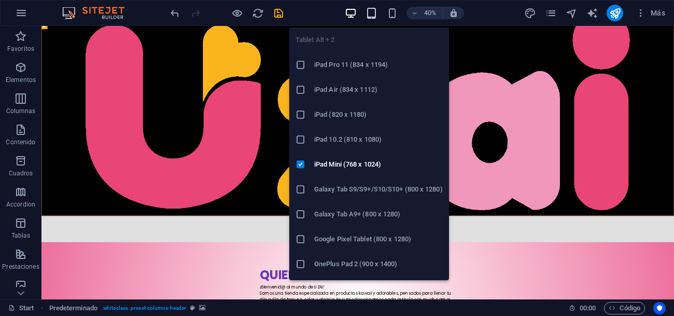
click at [376, 12] on icon "button" at bounding box center [371, 13] width 12 height 12
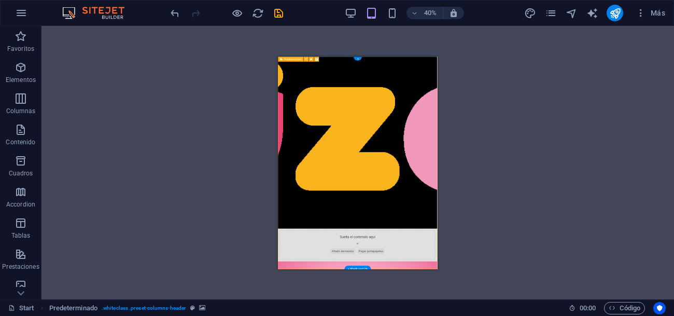
scroll to position [0, 0]
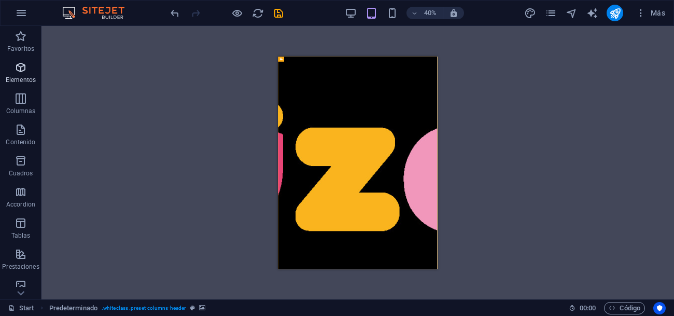
click at [21, 79] on p "Elementos" at bounding box center [21, 80] width 30 height 8
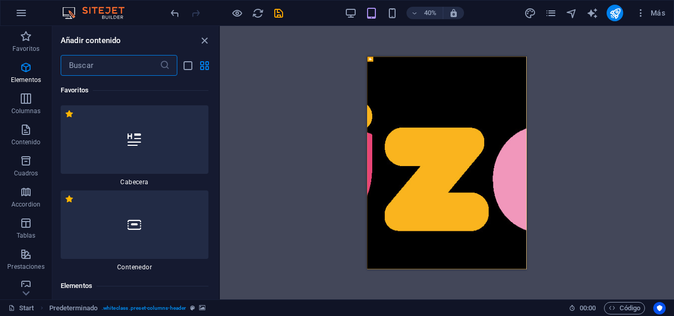
scroll to position [195, 0]
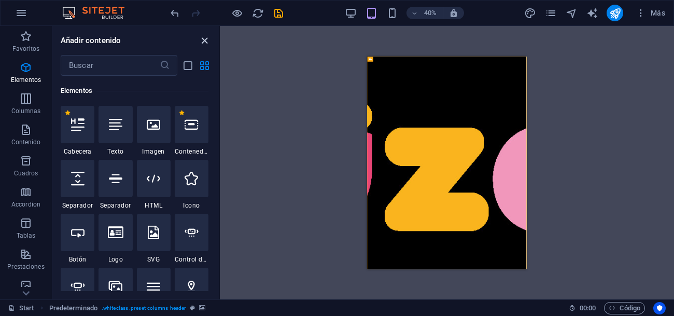
click at [207, 45] on icon "close panel" at bounding box center [204, 41] width 12 height 12
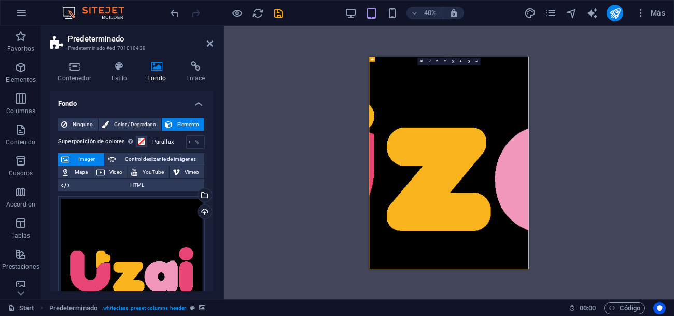
click at [358, 15] on div "40%" at bounding box center [404, 13] width 120 height 17
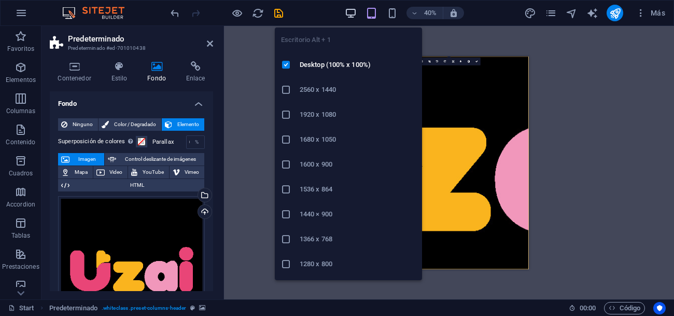
click at [354, 15] on icon "button" at bounding box center [351, 13] width 12 height 12
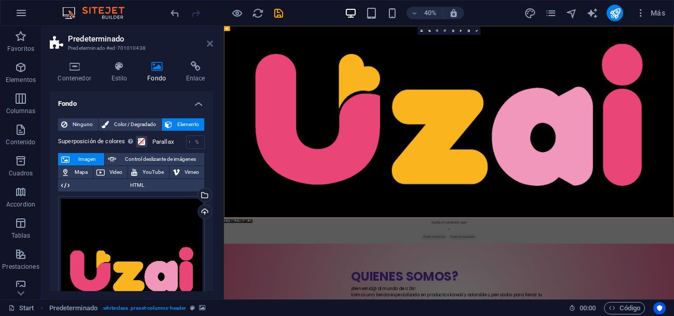
click at [210, 44] on icon at bounding box center [210, 43] width 6 height 8
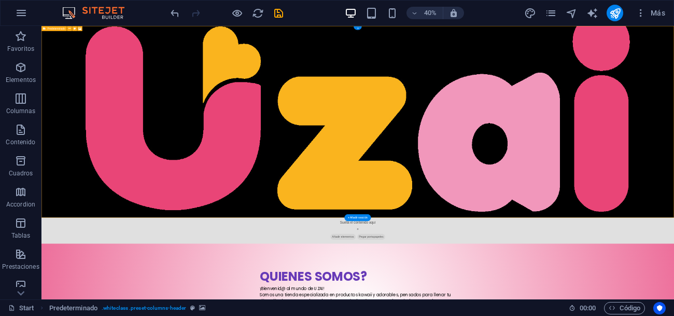
click at [432, 11] on h6 "40%" at bounding box center [430, 13] width 17 height 12
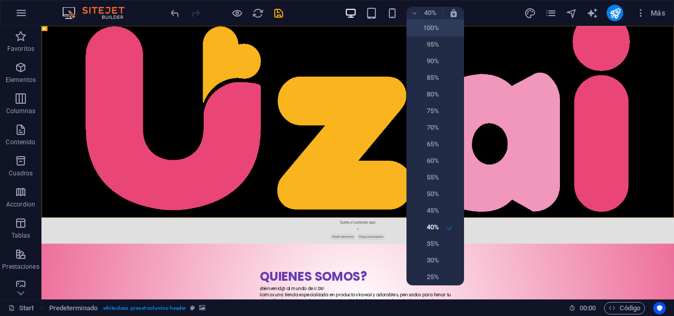
click at [431, 34] on h6 "100%" at bounding box center [425, 28] width 26 height 12
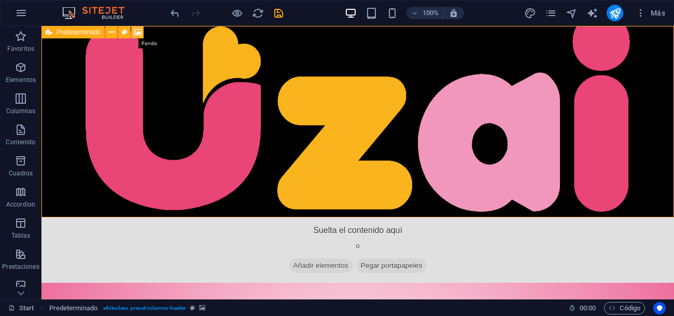
click at [136, 35] on icon at bounding box center [138, 32] width 8 height 11
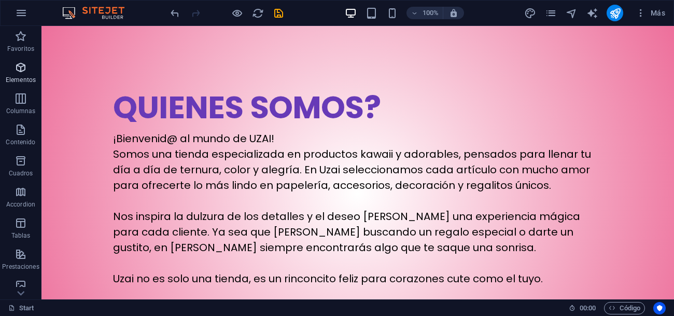
click at [21, 79] on p "Elementos" at bounding box center [21, 80] width 30 height 8
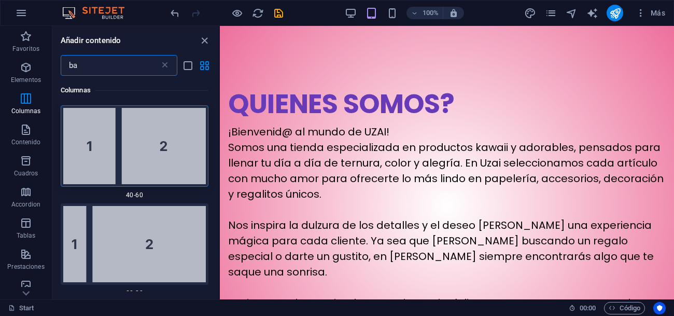
scroll to position [0, 0]
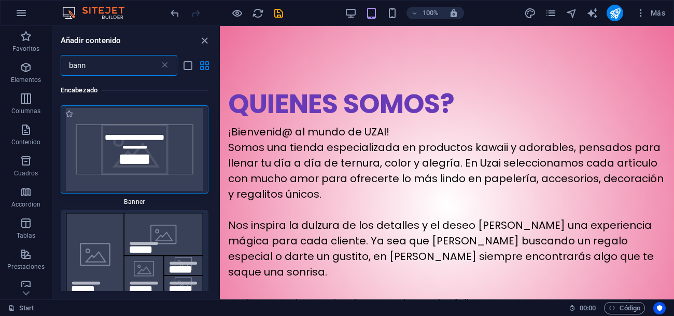
type input "bann"
click at [154, 156] on img at bounding box center [134, 149] width 142 height 83
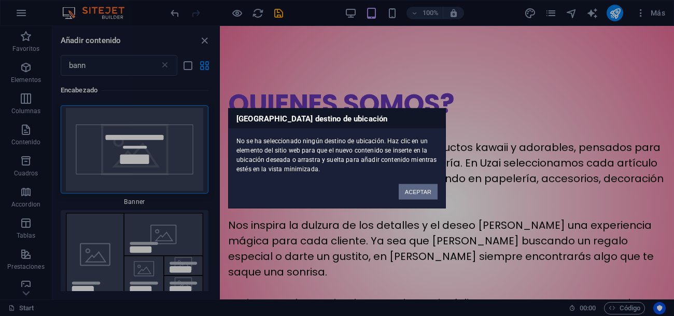
click at [414, 194] on button "ACEPTAR" at bounding box center [417, 191] width 39 height 16
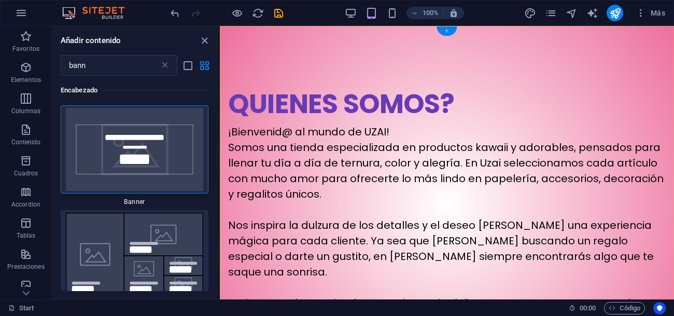
click at [445, 29] on div "+" at bounding box center [446, 30] width 20 height 9
click at [446, 30] on div "+" at bounding box center [446, 30] width 20 height 9
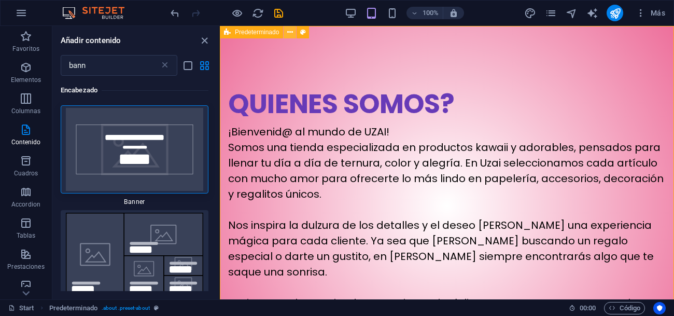
click at [291, 33] on icon at bounding box center [290, 32] width 6 height 11
click at [177, 17] on icon "undo" at bounding box center [175, 13] width 12 height 12
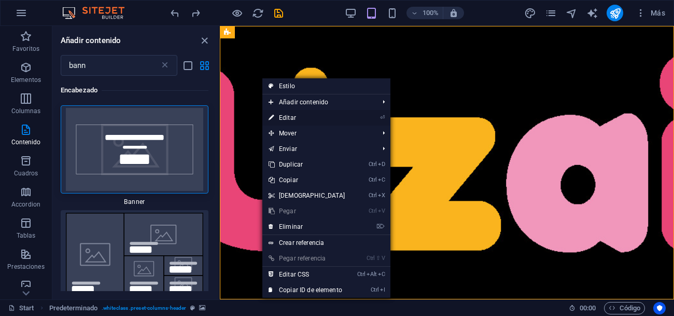
click at [301, 117] on link "⏎ Editar" at bounding box center [306, 118] width 89 height 16
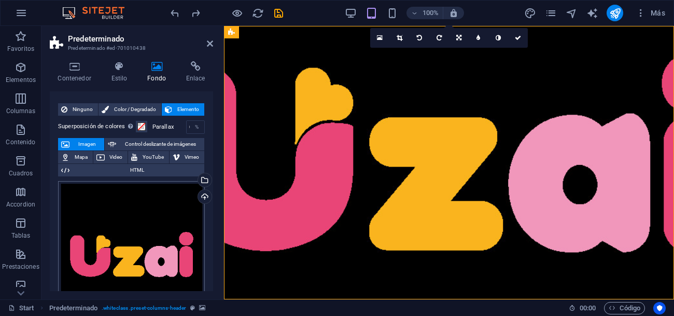
scroll to position [16, 0]
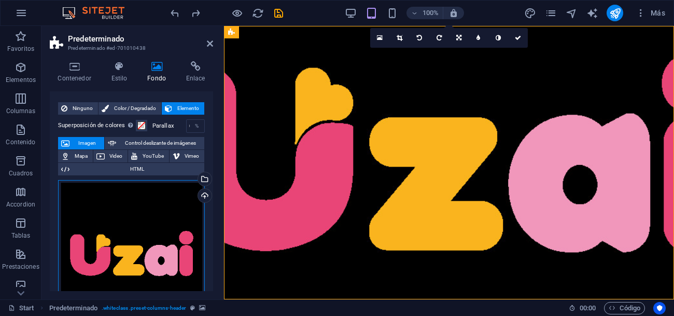
click at [151, 219] on div "Arrastra archivos aquí, haz clic para escoger archivos o selecciona archivos de…" at bounding box center [131, 253] width 147 height 147
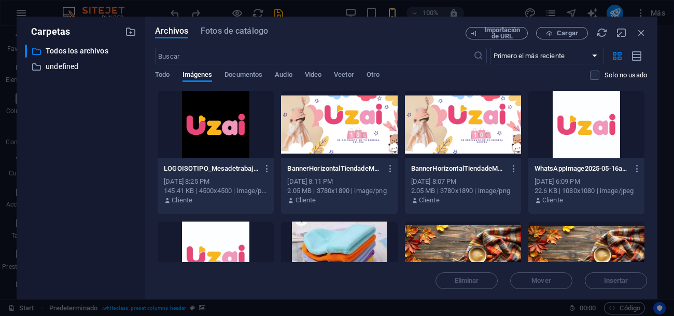
click at [563, 119] on div at bounding box center [586, 124] width 116 height 67
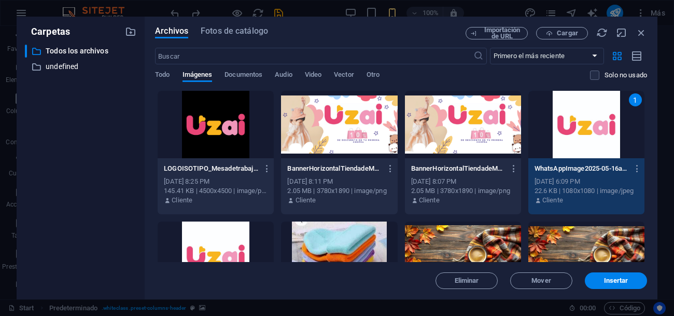
click at [339, 130] on div at bounding box center [339, 124] width 116 height 67
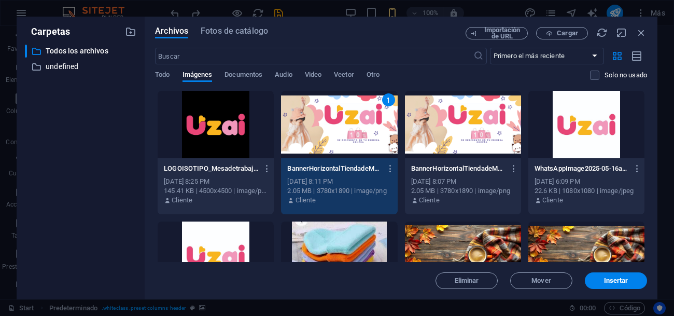
click at [339, 130] on div "1" at bounding box center [339, 124] width 116 height 67
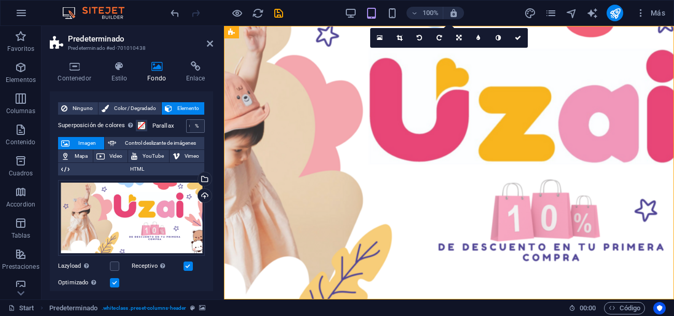
click at [193, 125] on div "%" at bounding box center [197, 126] width 15 height 12
click at [165, 138] on span "Control deslizante de imágenes" at bounding box center [160, 143] width 82 height 12
select select "ms"
select select "s"
select select "progressive"
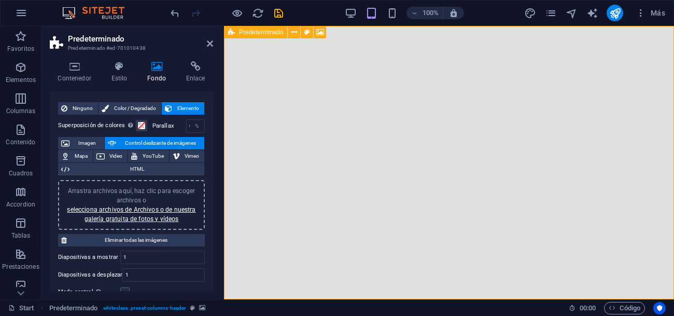
scroll to position [0, 0]
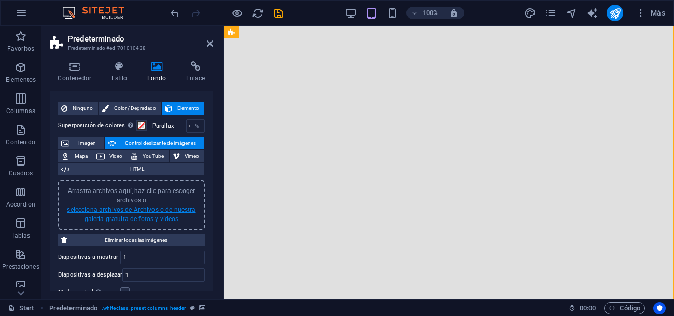
click at [139, 206] on link "selecciona archivos de Archivos o de nuestra galería gratuita de fotos y vídeos" at bounding box center [131, 214] width 128 height 17
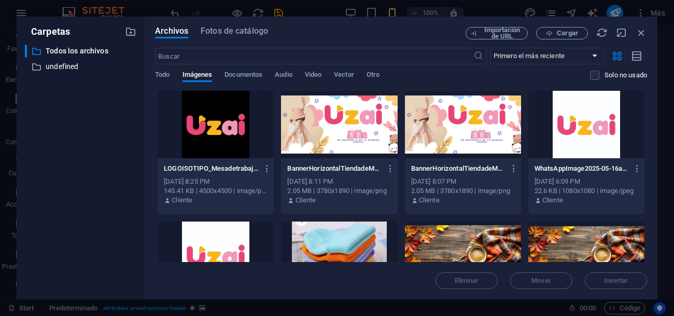
click at [355, 118] on div at bounding box center [339, 124] width 116 height 67
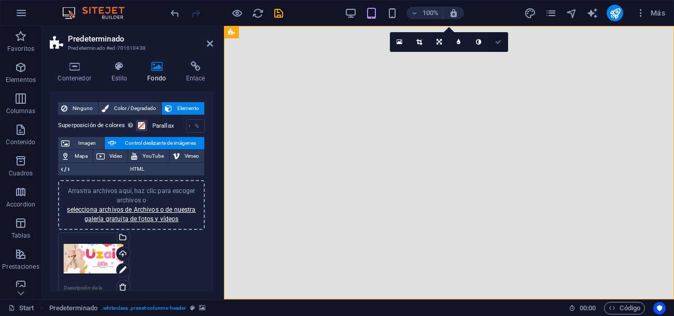
click at [501, 40] on link at bounding box center [498, 42] width 20 height 20
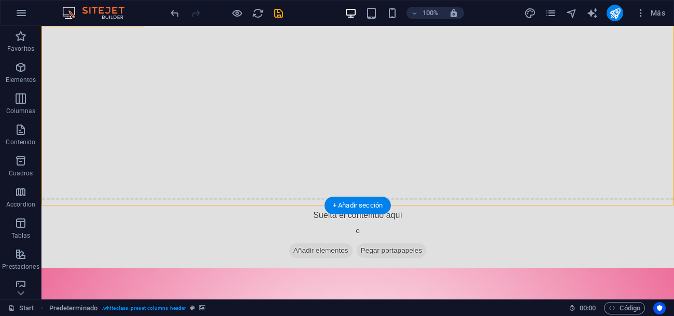
scroll to position [16, 0]
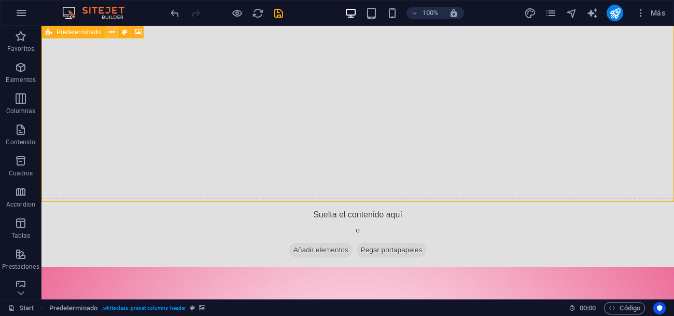
click at [113, 34] on icon at bounding box center [112, 32] width 6 height 11
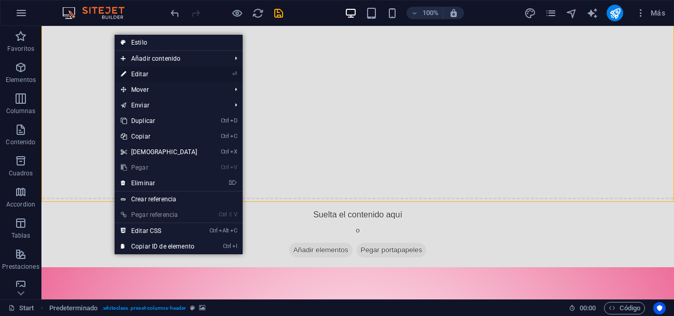
click at [144, 76] on link "⏎ Editar" at bounding box center [159, 74] width 89 height 16
select select "ms"
select select "s"
select select "progressive"
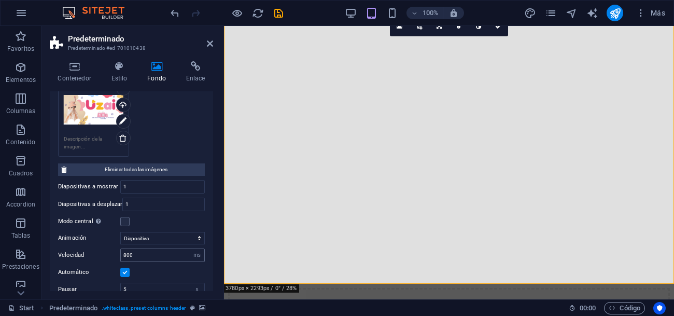
scroll to position [174, 0]
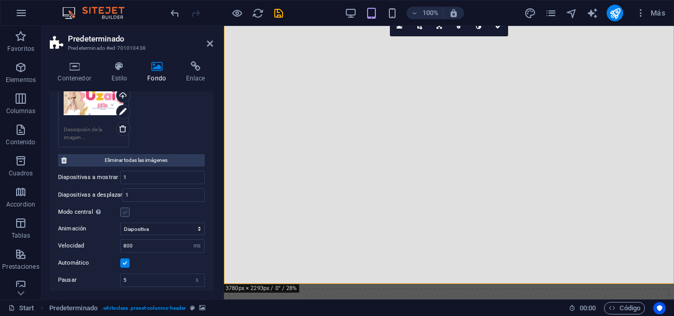
click at [123, 211] on label at bounding box center [124, 211] width 9 height 9
click at [0, 0] on input "Modo central Permite la visualización centralizada con diapositiva anterior/sig…" at bounding box center [0, 0] width 0 height 0
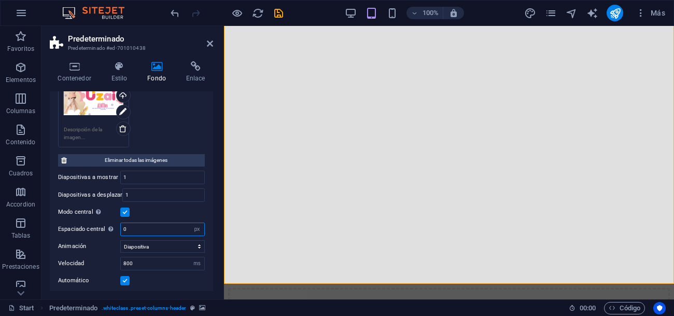
drag, startPoint x: 149, startPoint y: 229, endPoint x: 116, endPoint y: 233, distance: 33.4
click at [116, 233] on div "Espaciado central No visible cuando "Ancho de la variable" está activado 0 px %" at bounding box center [131, 228] width 147 height 13
type input "5"
click at [158, 242] on select "Diapositiva Difuminar" at bounding box center [162, 246] width 84 height 12
select select "fade"
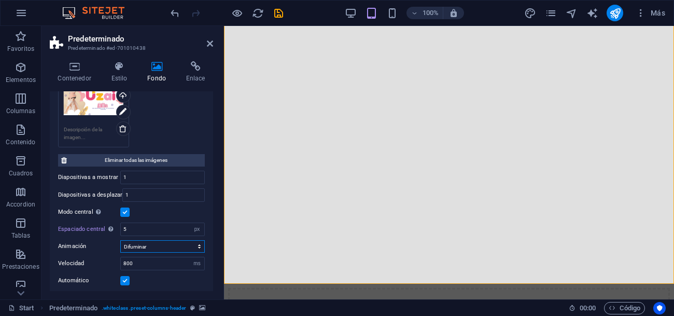
click at [120, 240] on select "Diapositiva Difuminar" at bounding box center [162, 246] width 84 height 12
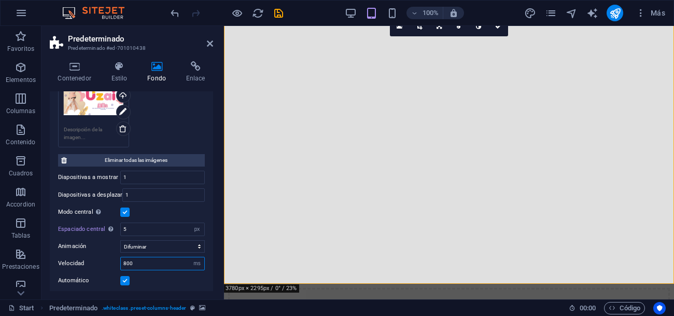
click at [164, 264] on input "800" at bounding box center [162, 263] width 83 height 12
type input "8"
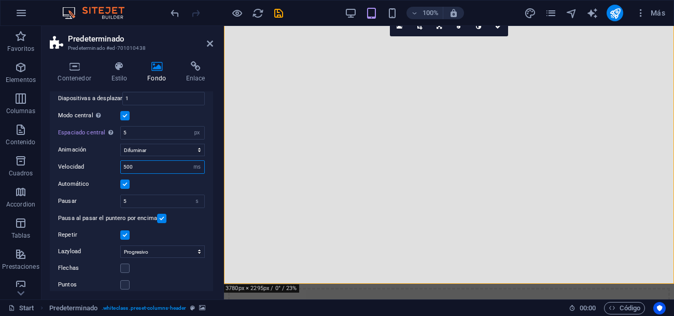
scroll to position [277, 0]
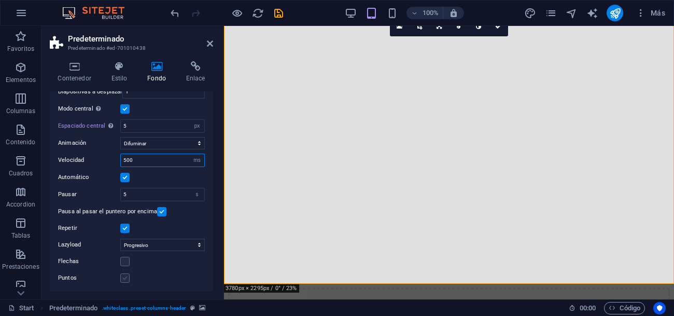
type input "500"
click at [128, 277] on label at bounding box center [124, 277] width 9 height 9
click at [0, 0] on input "Puntos" at bounding box center [0, 0] width 0 height 0
click at [125, 265] on div "Flechas" at bounding box center [131, 261] width 147 height 12
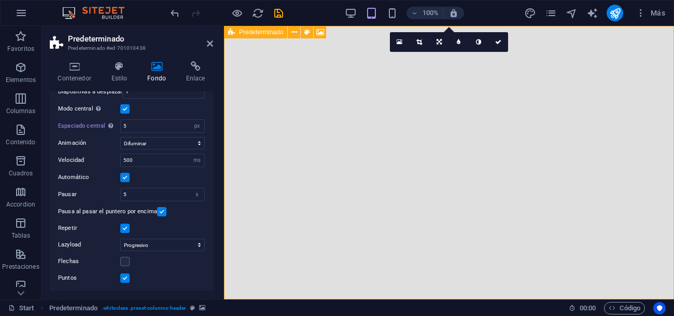
scroll to position [0, 0]
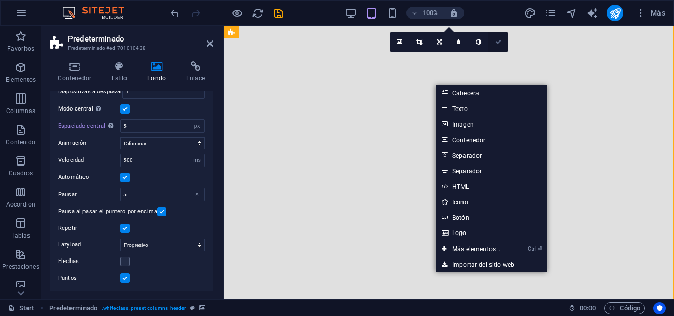
click at [499, 39] on icon at bounding box center [498, 42] width 6 height 6
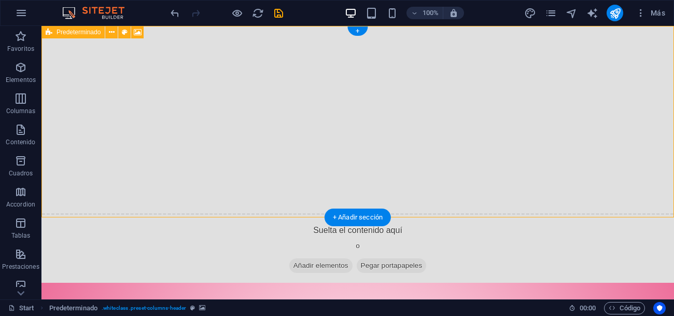
click at [337, 213] on div "Suelta el contenido aquí o Añadir elementos Pegar portapapeles" at bounding box center [357, 250] width 640 height 74
click at [325, 213] on div "Suelta el contenido aquí o Añadir elementos Pegar portapapeles" at bounding box center [357, 250] width 640 height 74
click at [316, 258] on span "Añadir elementos" at bounding box center [320, 265] width 63 height 15
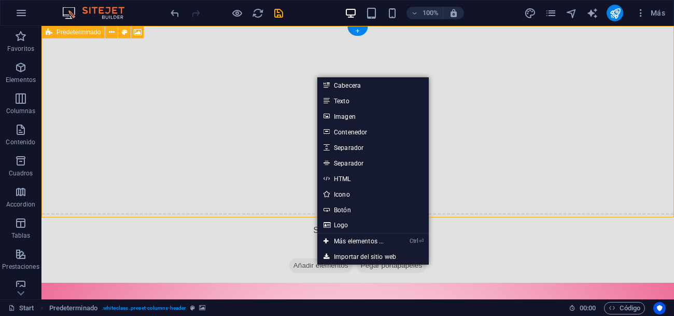
click at [233, 213] on div "Suelta el contenido aquí o Añadir elementos Pegar portapapeles" at bounding box center [357, 250] width 640 height 74
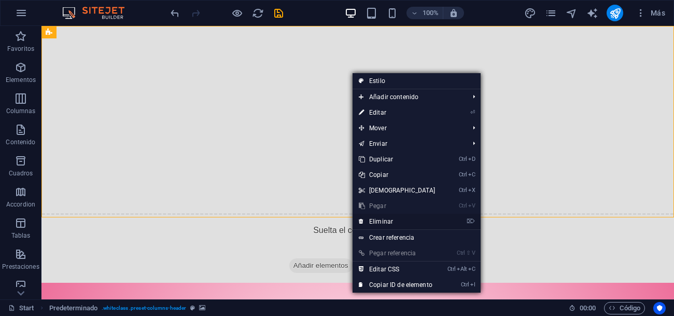
click at [385, 220] on link "⌦ Eliminar" at bounding box center [396, 221] width 89 height 16
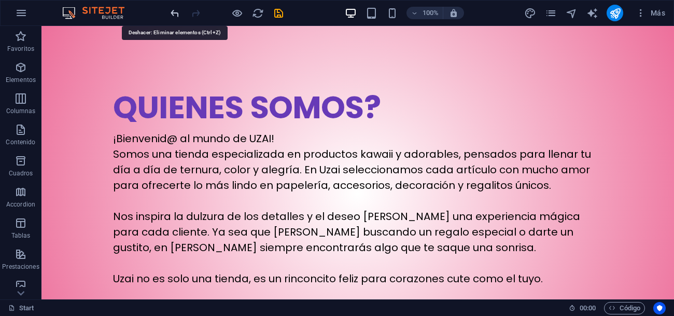
click at [174, 16] on icon "undo" at bounding box center [175, 13] width 12 height 12
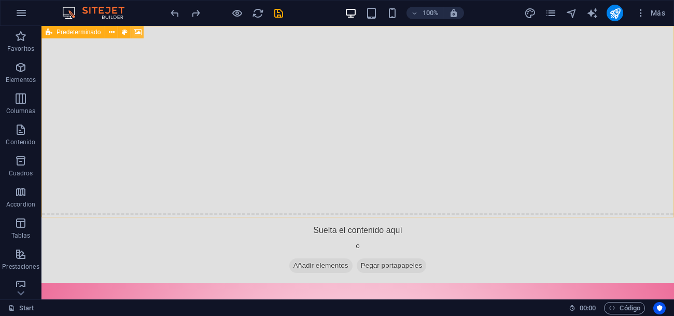
click at [138, 35] on icon at bounding box center [138, 32] width 8 height 11
select select "px"
select select "fade"
select select "ms"
select select "s"
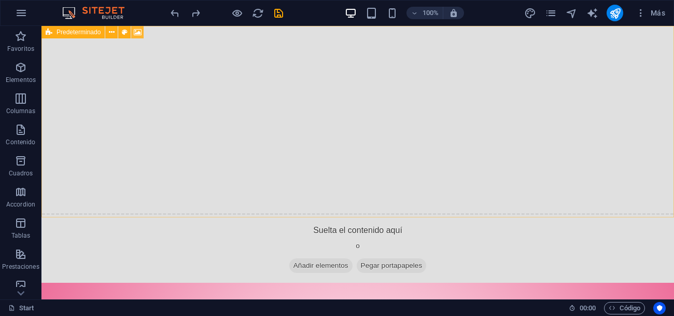
select select "progressive"
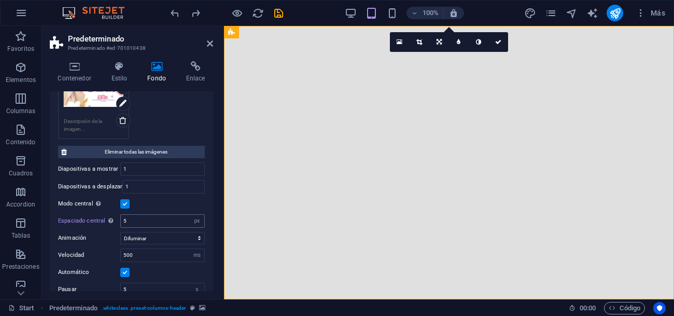
scroll to position [183, 0]
drag, startPoint x: 139, startPoint y: 217, endPoint x: 112, endPoint y: 227, distance: 28.7
click at [112, 227] on div "Arrastra archivos aquí, haz clic para escoger archivos o selecciona archivos de…" at bounding box center [131, 193] width 147 height 369
type input "0"
click at [195, 124] on div "Arrastra archivos aquí, haz clic para escoger archivos o selecciona archivos de…" at bounding box center [131, 102] width 152 height 78
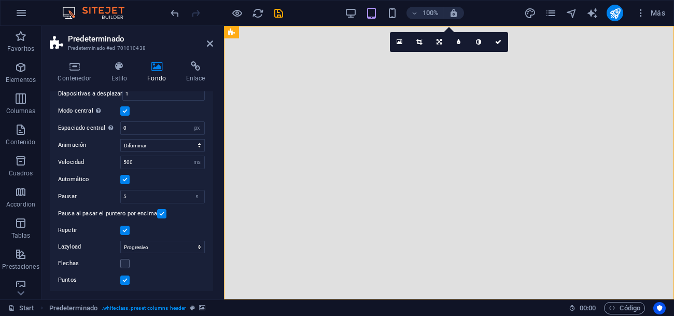
scroll to position [277, 0]
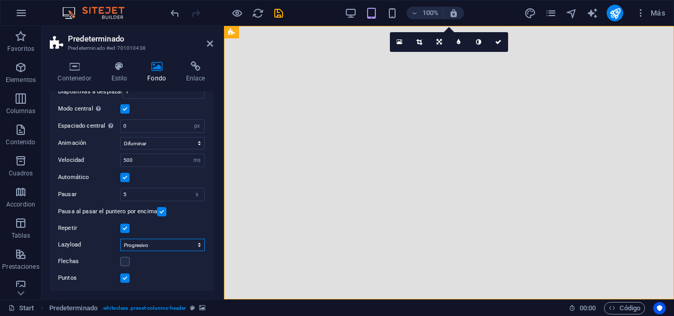
click at [166, 247] on select "Deshabilitado Bajo demanda Progresivo" at bounding box center [162, 244] width 84 height 12
click at [183, 217] on div "Animación Diapositiva Difuminar Velocidad 500 s ms Automático Pausar 5 s [PERSO…" at bounding box center [131, 208] width 147 height 151
click at [193, 159] on select "s ms" at bounding box center [197, 160] width 15 height 12
select select "s"
click at [190, 154] on select "s ms" at bounding box center [197, 160] width 15 height 12
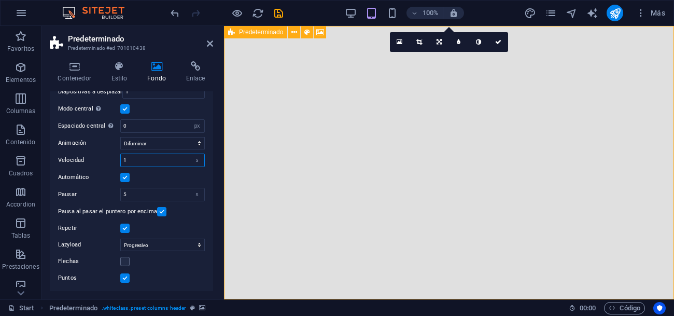
type input "1"
click at [497, 42] on icon at bounding box center [498, 42] width 6 height 6
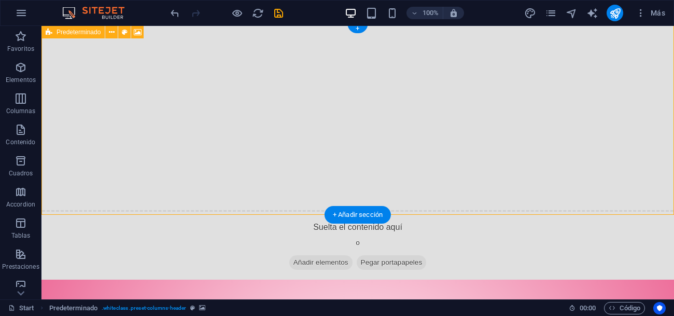
scroll to position [0, 0]
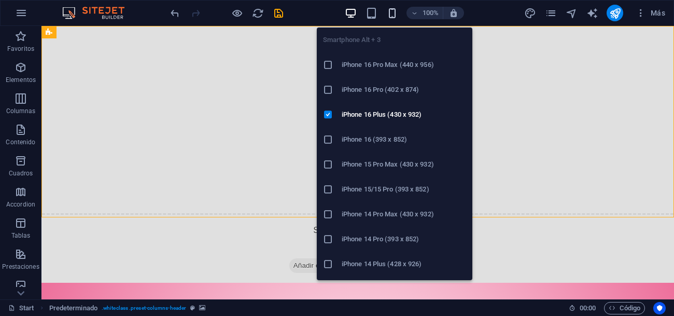
click at [392, 17] on icon "button" at bounding box center [392, 13] width 12 height 12
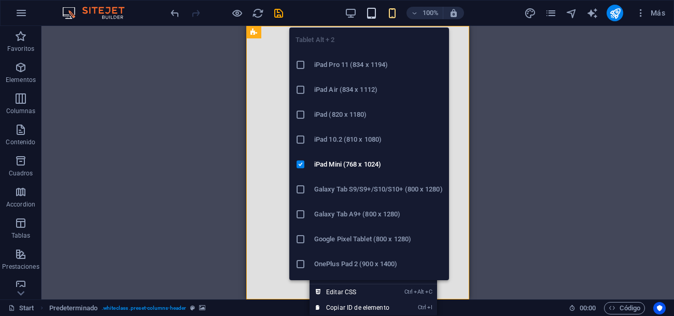
click at [373, 9] on icon "button" at bounding box center [371, 13] width 12 height 12
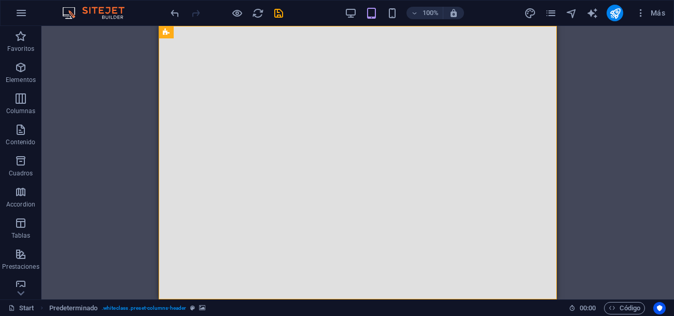
click at [618, 134] on div "Arrastra aquí para reemplazar el contenido existente. Si quieres crear un eleme…" at bounding box center [357, 162] width 632 height 273
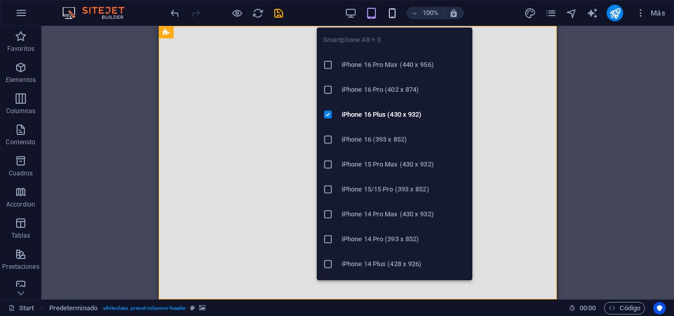
click at [389, 11] on icon "button" at bounding box center [392, 13] width 12 height 12
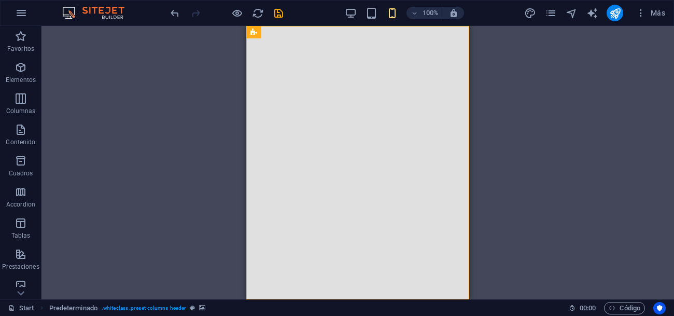
click at [626, 141] on div "Arrastra aquí para reemplazar el contenido existente. Si quieres crear un eleme…" at bounding box center [357, 162] width 632 height 273
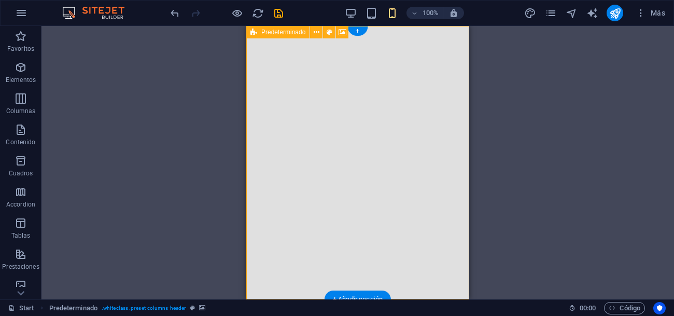
drag, startPoint x: 385, startPoint y: 159, endPoint x: 358, endPoint y: 156, distance: 27.6
drag, startPoint x: 394, startPoint y: 144, endPoint x: 313, endPoint y: 137, distance: 80.6
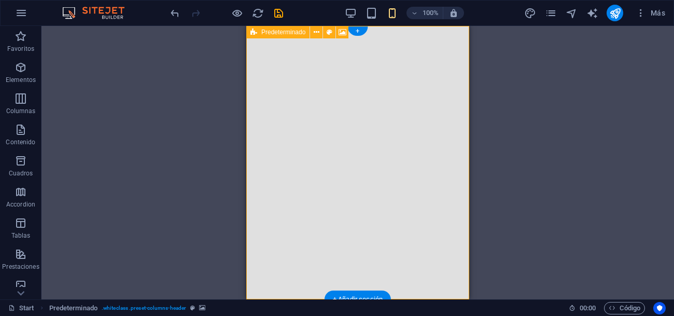
drag, startPoint x: 317, startPoint y: 126, endPoint x: 360, endPoint y: 196, distance: 81.4
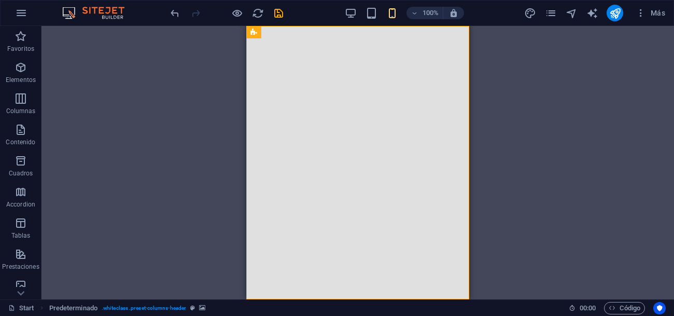
drag, startPoint x: 362, startPoint y: 197, endPoint x: 298, endPoint y: 163, distance: 72.3
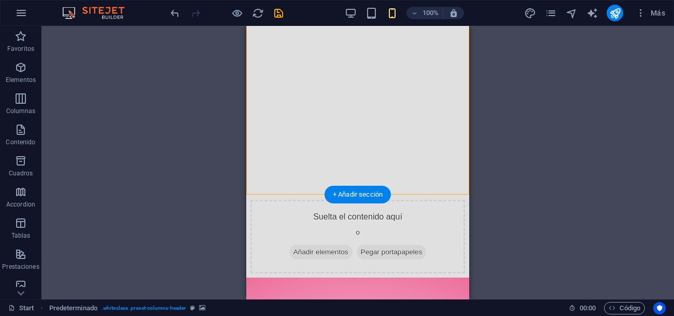
scroll to position [104, 0]
drag, startPoint x: 403, startPoint y: 146, endPoint x: 353, endPoint y: 127, distance: 53.1
click at [353, 199] on div "Suelta el contenido aquí o Añadir elementos Pegar portapapeles" at bounding box center [357, 236] width 215 height 74
drag, startPoint x: 401, startPoint y: 133, endPoint x: 399, endPoint y: 104, distance: 28.5
click at [399, 199] on div "Suelta el contenido aquí o Añadir elementos Pegar portapapeles" at bounding box center [357, 236] width 215 height 74
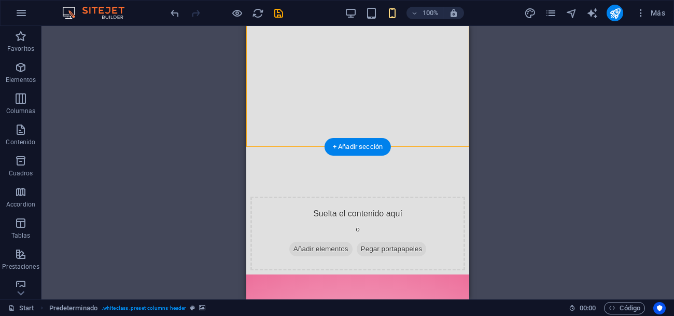
scroll to position [0, 0]
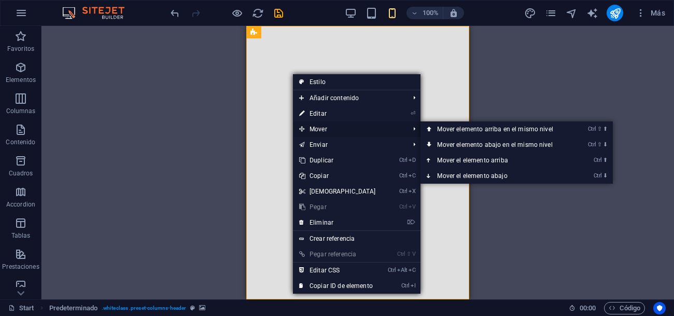
click at [335, 131] on span "Mover" at bounding box center [349, 129] width 112 height 16
click at [490, 163] on link "Ctrl ⬆ Mover el elemento arriba" at bounding box center [496, 160] width 153 height 16
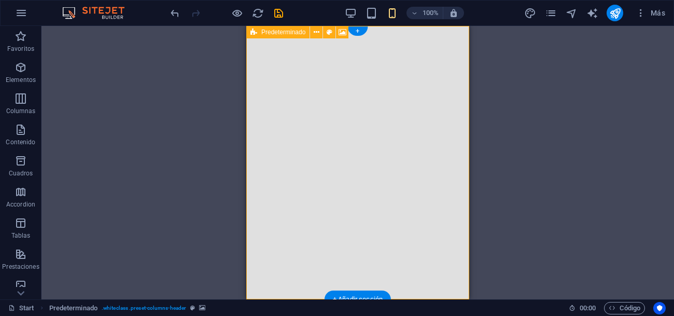
drag, startPoint x: 390, startPoint y: 158, endPoint x: 332, endPoint y: 155, distance: 58.6
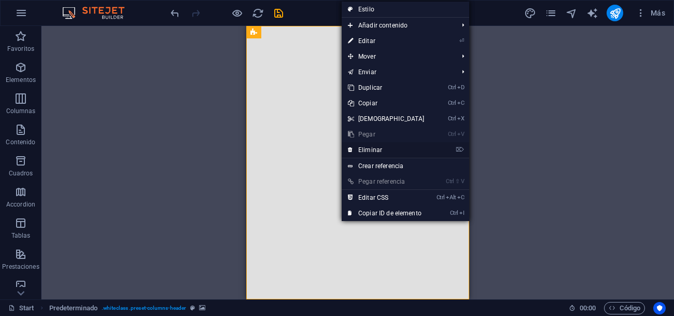
click at [393, 148] on link "⌦ Eliminar" at bounding box center [385, 150] width 89 height 16
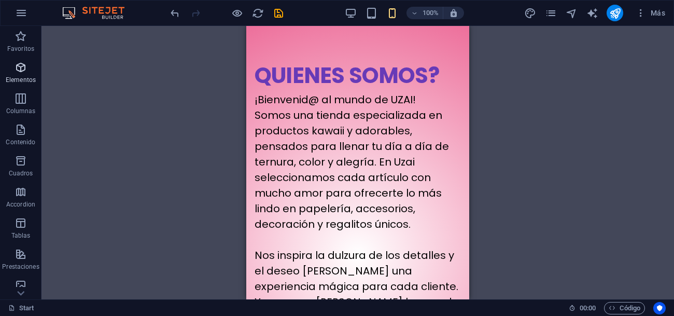
click at [13, 70] on span "Elementos" at bounding box center [20, 73] width 41 height 25
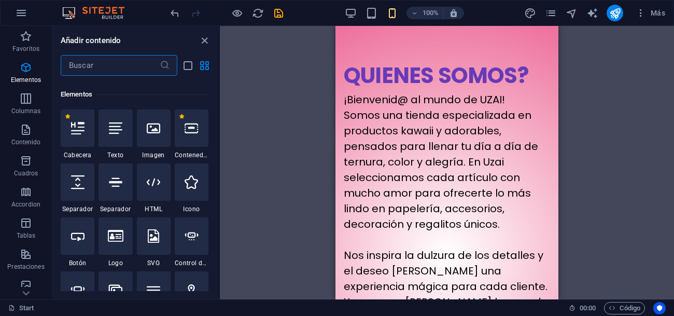
scroll to position [195, 0]
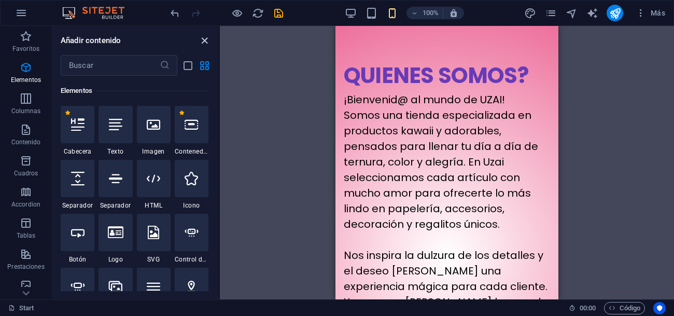
click at [207, 42] on icon "close panel" at bounding box center [204, 41] width 12 height 12
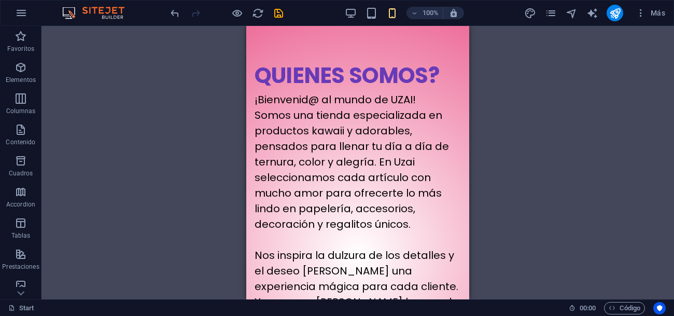
click at [197, 41] on div "Arrastra aquí para reemplazar el contenido existente. Si quieres crear un eleme…" at bounding box center [357, 162] width 632 height 273
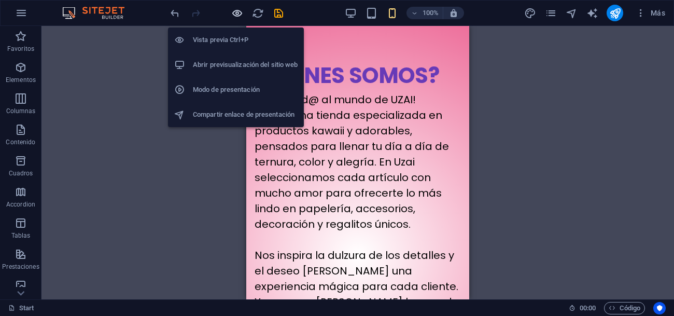
click at [235, 12] on icon "button" at bounding box center [237, 13] width 12 height 12
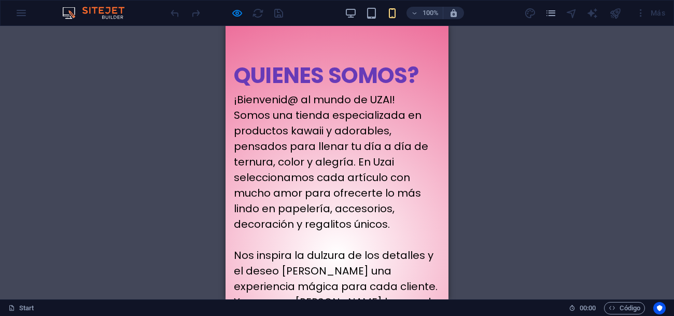
click at [115, 80] on div "Arrastra aquí para reemplazar el contenido existente. Si quieres crear un eleme…" at bounding box center [337, 162] width 674 height 273
click at [284, 42] on div "QUIENES SOMOS? ¡Bienvenid@ al mundo de UZAI! Somos una tienda especializada en …" at bounding box center [336, 255] width 223 height 458
click at [18, 14] on div "100% Más" at bounding box center [337, 13] width 673 height 25
click at [27, 18] on div "100% Más" at bounding box center [337, 13] width 673 height 25
click at [105, 13] on img at bounding box center [99, 13] width 78 height 12
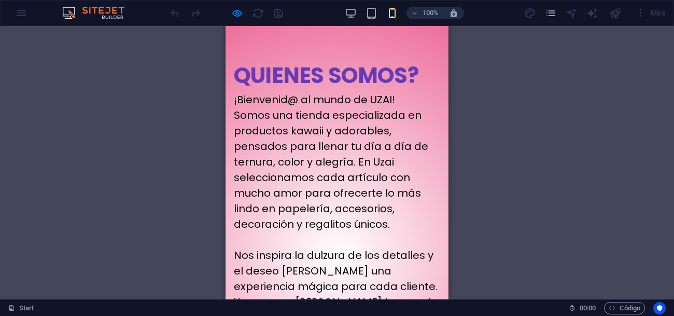
click at [167, 15] on div "100% Más" at bounding box center [337, 13] width 673 height 25
click at [290, 46] on div "QUIENES SOMOS? ¡Bienvenid@ al mundo de UZAI! Somos una tienda especializada en …" at bounding box center [336, 255] width 223 height 458
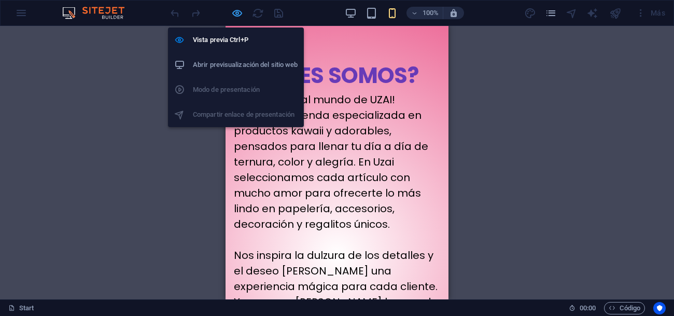
click at [239, 15] on icon "button" at bounding box center [237, 13] width 12 height 12
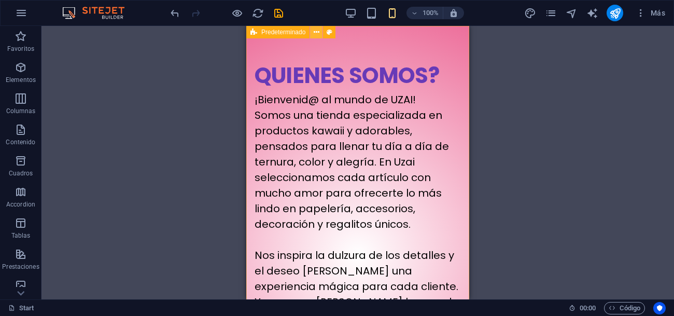
click at [315, 33] on icon at bounding box center [316, 32] width 6 height 11
click at [313, 35] on icon at bounding box center [316, 32] width 6 height 11
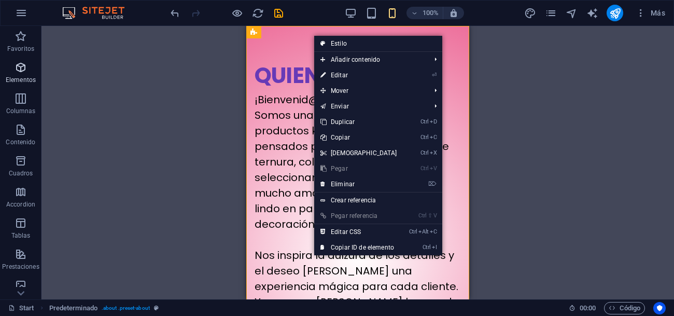
click at [24, 76] on p "Elementos" at bounding box center [21, 80] width 30 height 8
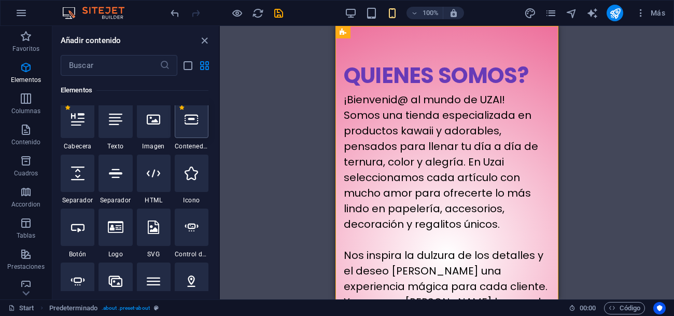
scroll to position [205, 0]
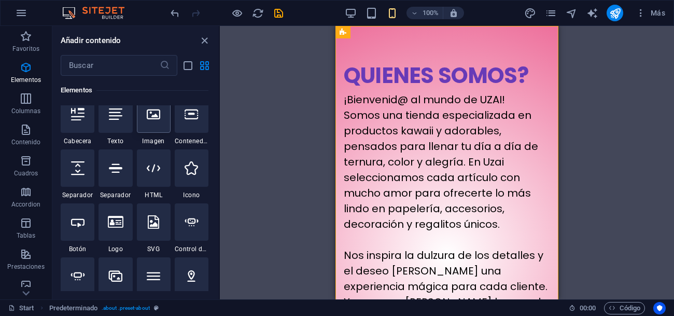
click at [152, 125] on div at bounding box center [154, 113] width 34 height 37
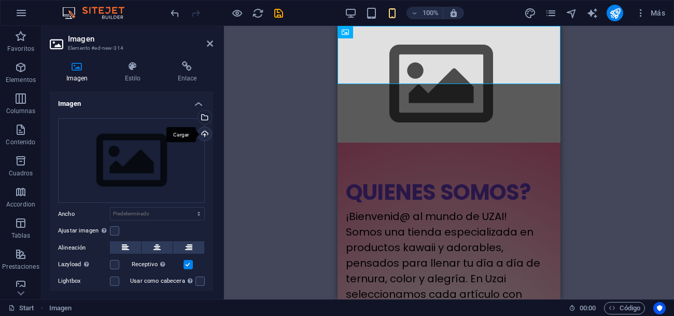
click at [203, 137] on div "Cargar" at bounding box center [204, 135] width 16 height 16
click at [151, 241] on button at bounding box center [156, 247] width 31 height 12
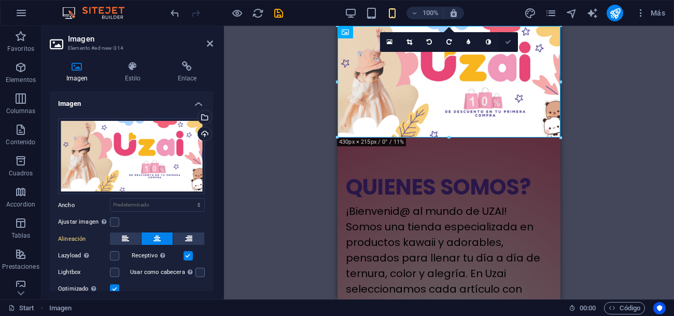
click at [508, 42] on icon at bounding box center [508, 42] width 6 height 6
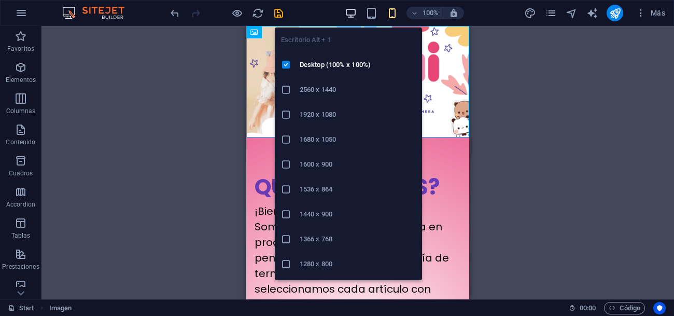
click at [348, 14] on icon "button" at bounding box center [351, 13] width 12 height 12
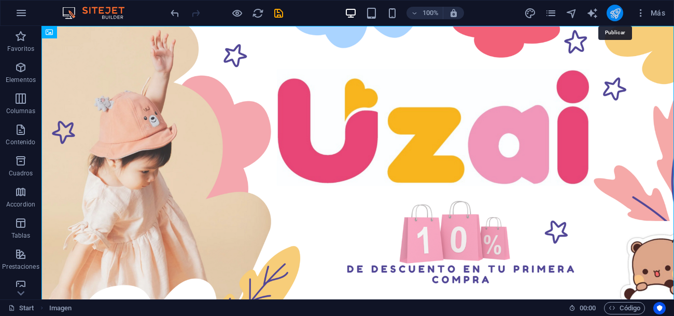
click at [616, 15] on icon "publish" at bounding box center [615, 13] width 12 height 12
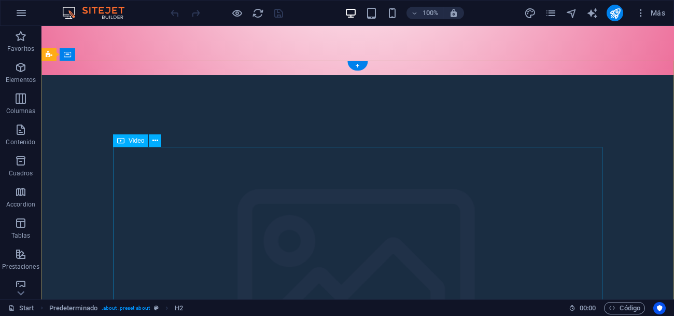
scroll to position [620, 0]
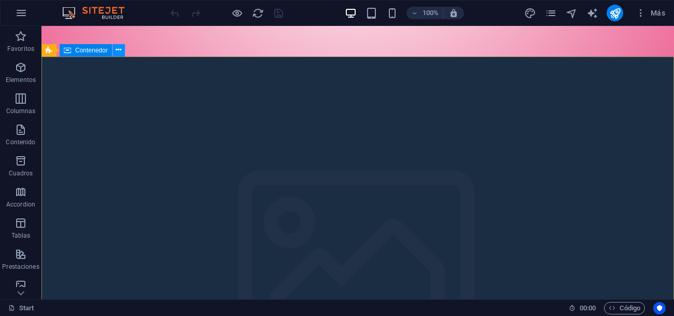
click at [119, 47] on icon at bounding box center [119, 50] width 6 height 11
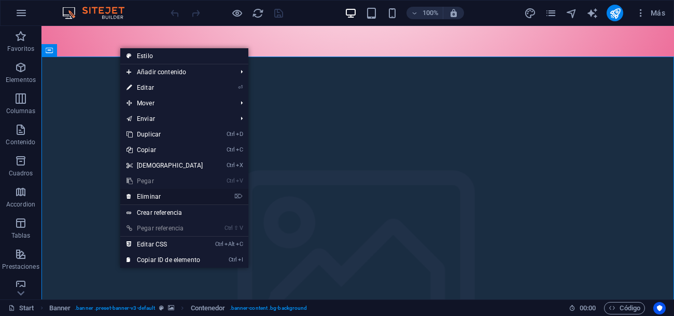
click at [177, 198] on link "⌦ Eliminar" at bounding box center [164, 197] width 89 height 16
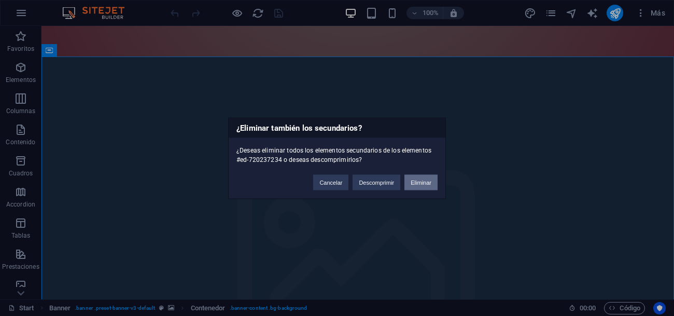
click at [432, 186] on button "Eliminar" at bounding box center [420, 182] width 33 height 16
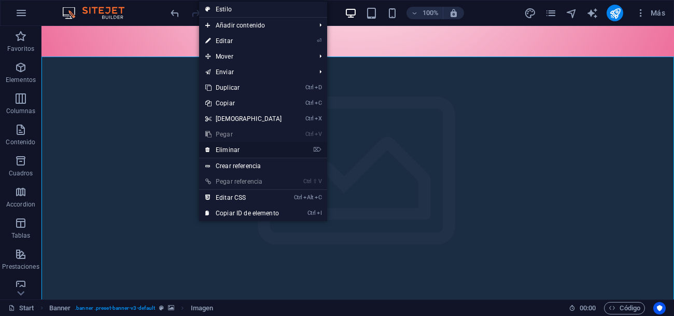
click at [231, 148] on link "⌦ Eliminar" at bounding box center [243, 150] width 89 height 16
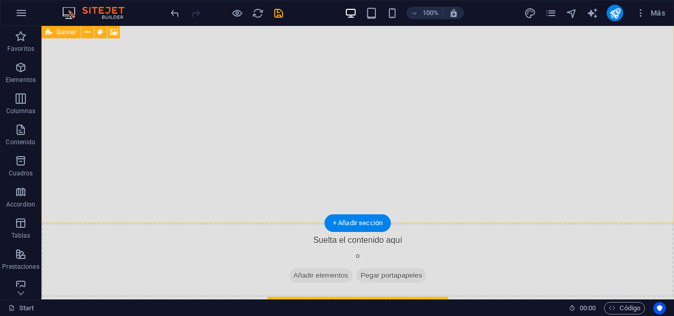
scroll to position [699, 0]
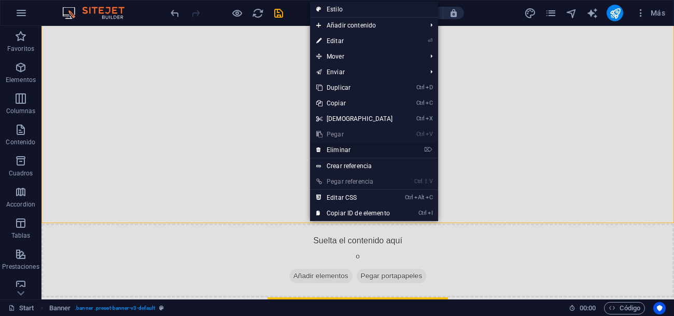
click at [351, 149] on link "⌦ Eliminar" at bounding box center [354, 150] width 89 height 16
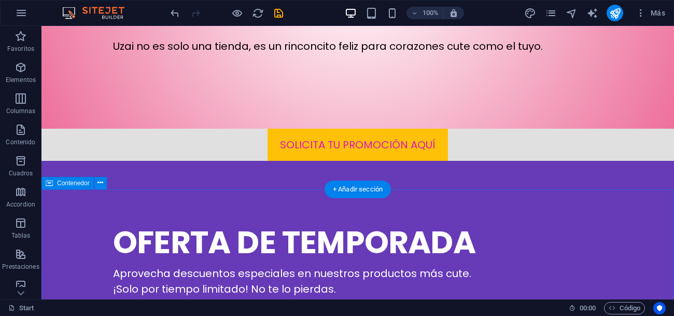
scroll to position [551, 0]
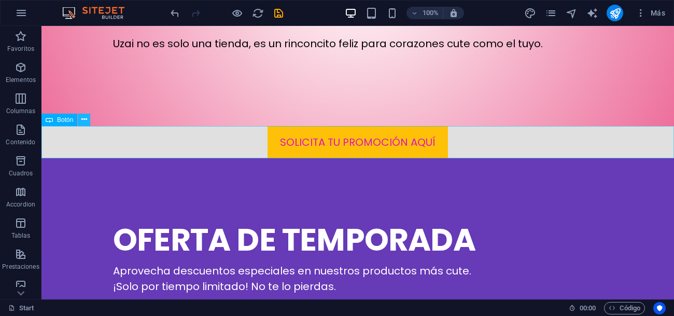
click at [84, 121] on icon at bounding box center [84, 119] width 6 height 11
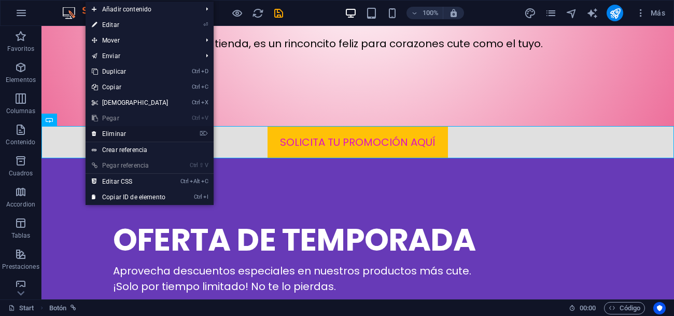
click at [120, 134] on link "⌦ Eliminar" at bounding box center [129, 134] width 89 height 16
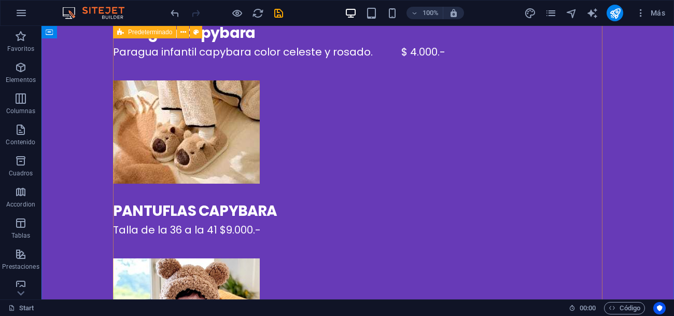
scroll to position [935, 0]
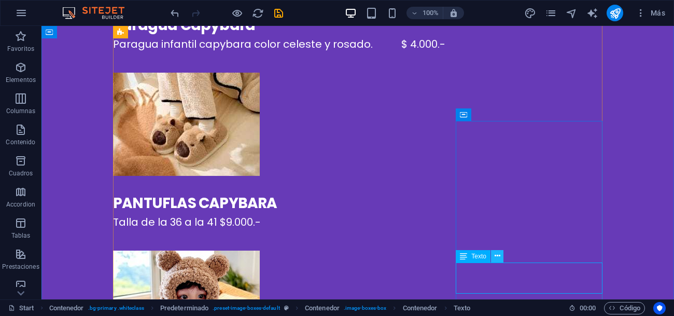
click at [496, 256] on icon at bounding box center [497, 255] width 6 height 11
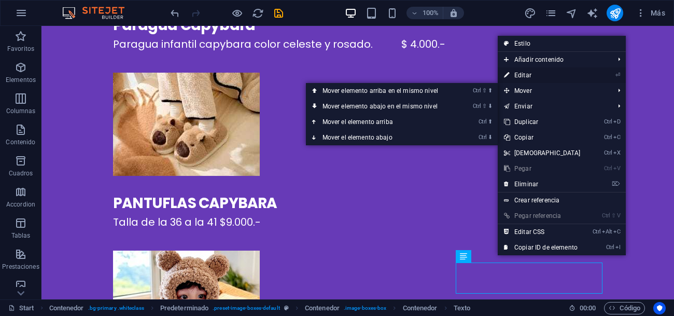
click at [535, 78] on link "⏎ Editar" at bounding box center [541, 75] width 89 height 16
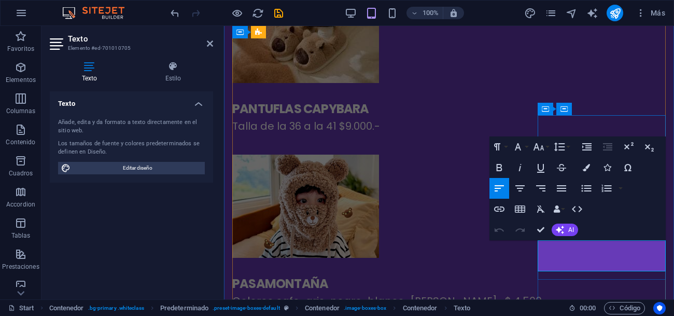
scroll to position [832, 0]
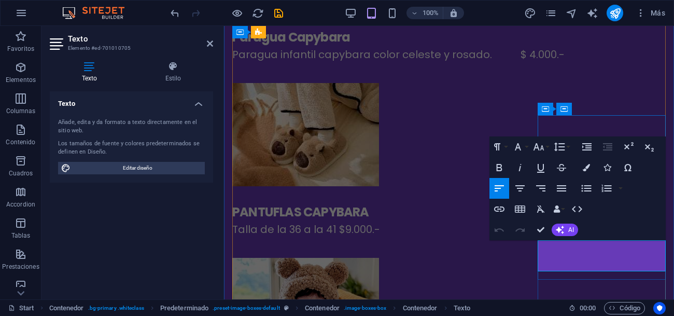
click at [583, 115] on div "Contenedor Contenedor Imagen" at bounding box center [585, 109] width 97 height 13
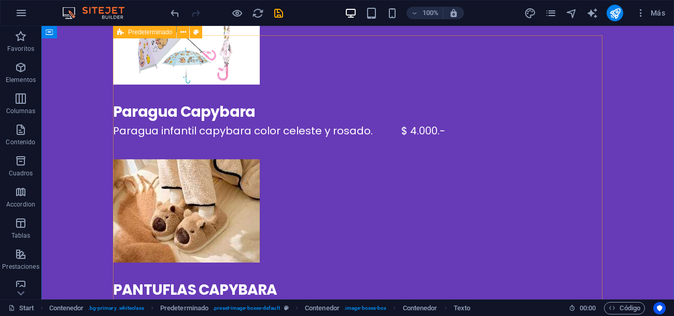
scroll to position [794, 0]
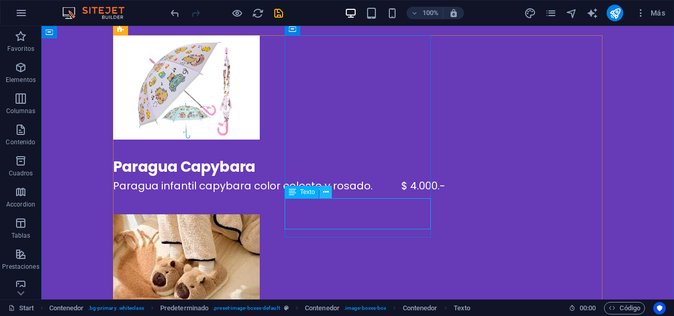
click at [325, 195] on icon at bounding box center [326, 192] width 6 height 11
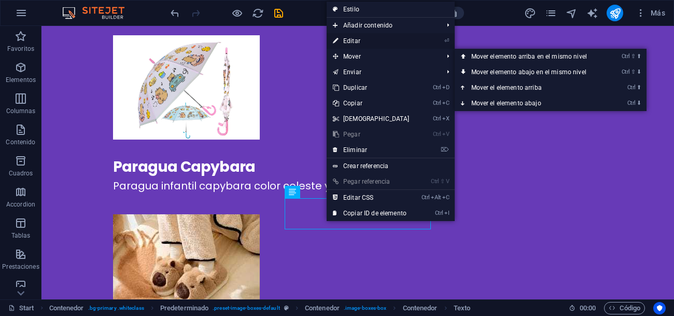
click at [372, 41] on link "⏎ Editar" at bounding box center [370, 41] width 89 height 16
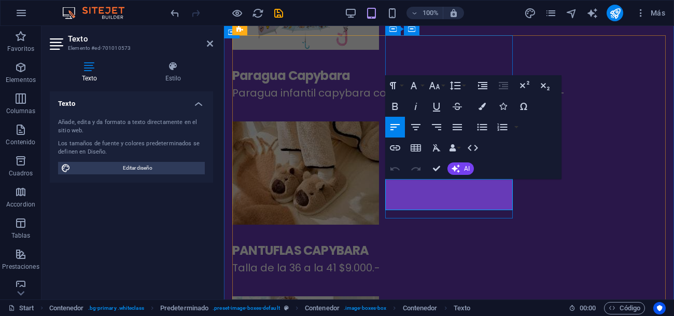
scroll to position [704, 0]
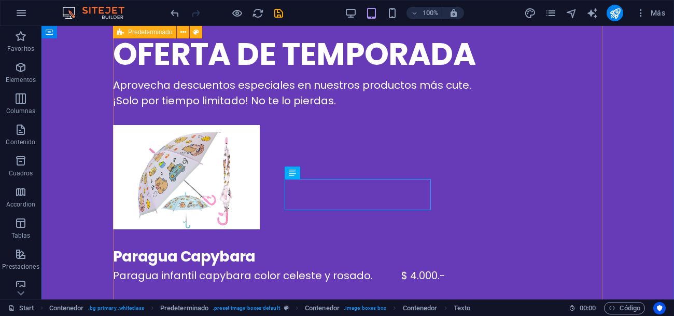
scroll to position [813, 0]
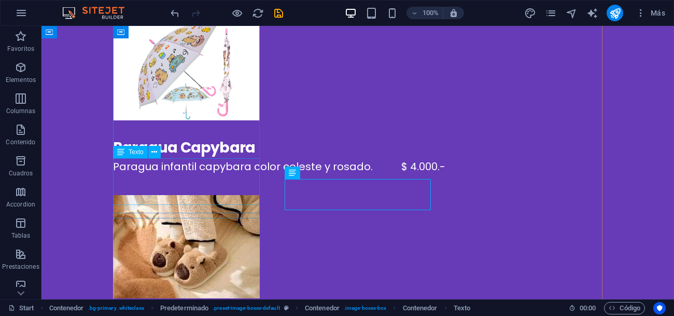
click at [139, 174] on div "Paragua infantil capybara color celeste y rosado. $ 4.000.-" at bounding box center [357, 167] width 489 height 16
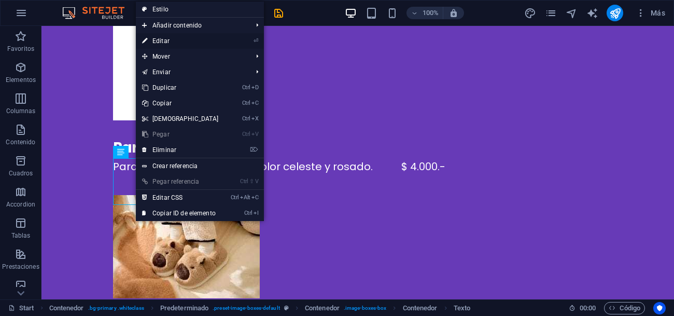
click at [174, 42] on link "⏎ Editar" at bounding box center [180, 41] width 89 height 16
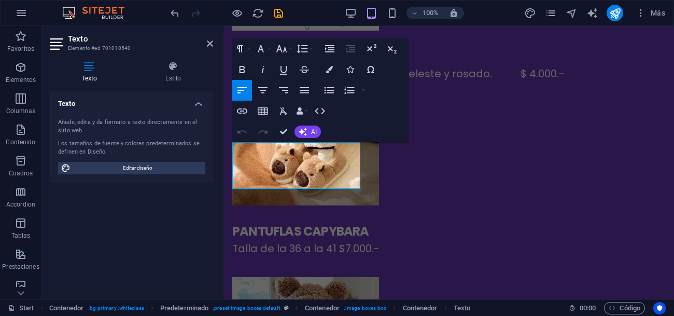
scroll to position [723, 0]
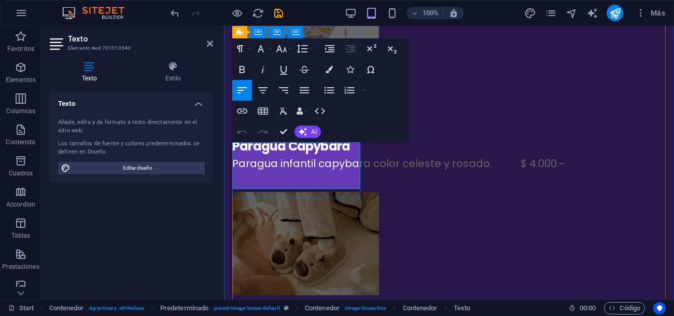
click at [321, 171] on p "Paragua infantil capybara color celeste y rosado. $ 4.000.-" at bounding box center [448, 163] width 433 height 16
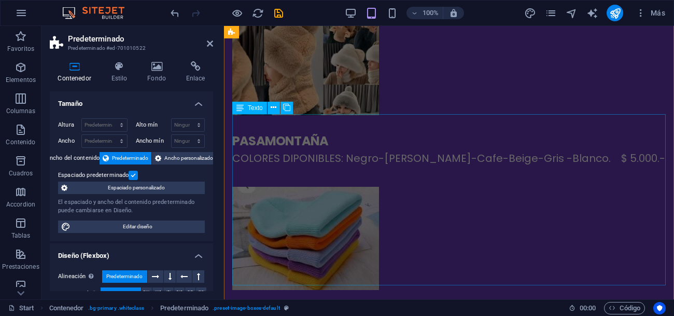
scroll to position [1237, 0]
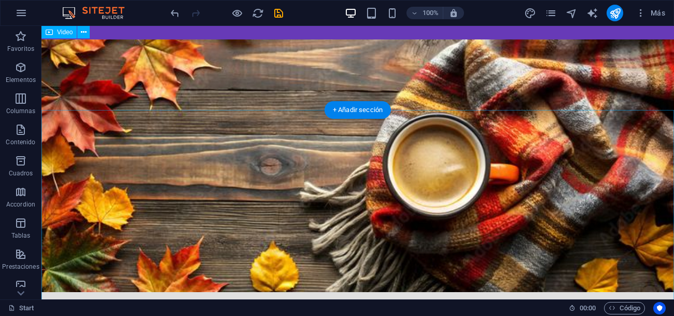
scroll to position [1813, 0]
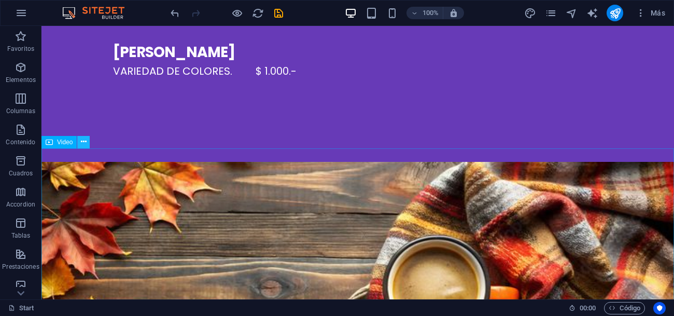
click at [84, 144] on icon at bounding box center [84, 141] width 6 height 11
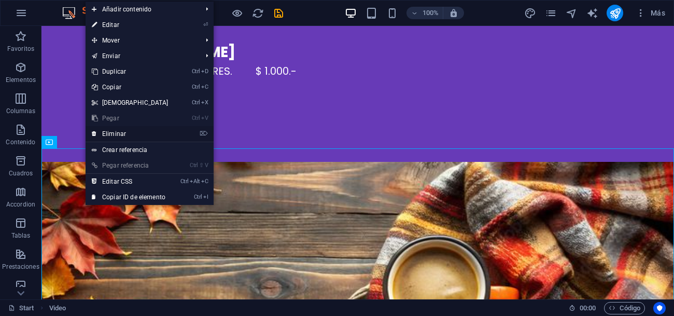
click at [130, 133] on link "⌦ Eliminar" at bounding box center [129, 134] width 89 height 16
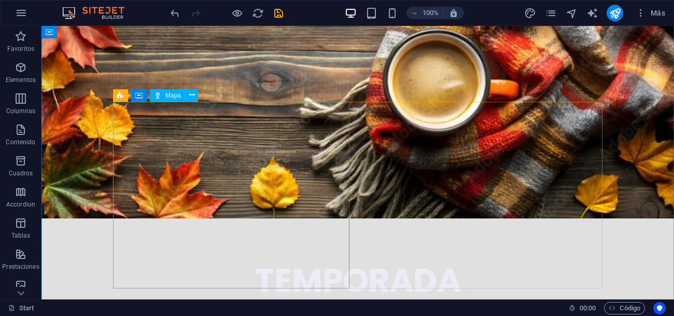
scroll to position [2055, 0]
